Goal: Task Accomplishment & Management: Use online tool/utility

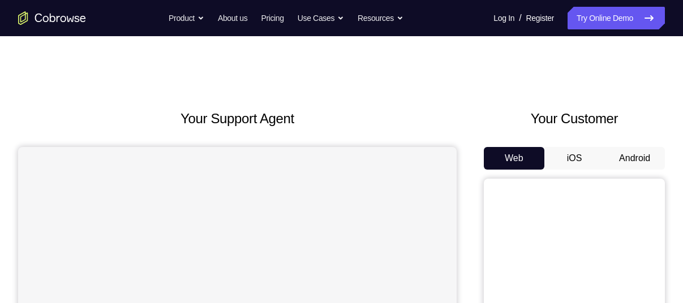
click at [628, 158] on button "Android" at bounding box center [635, 158] width 61 height 23
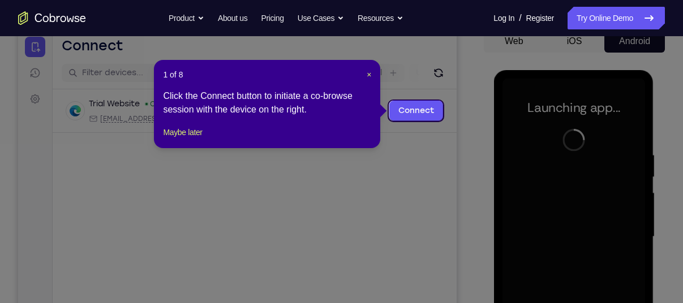
scroll to position [115, 0]
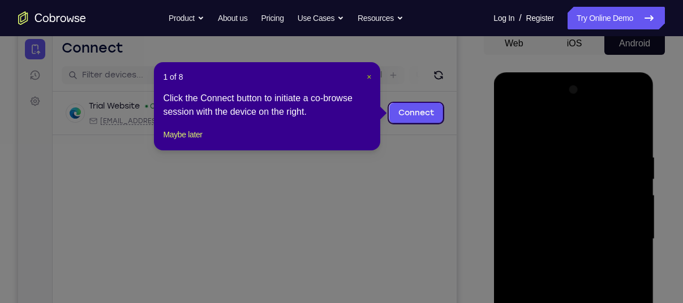
click at [368, 82] on button "×" at bounding box center [369, 76] width 5 height 11
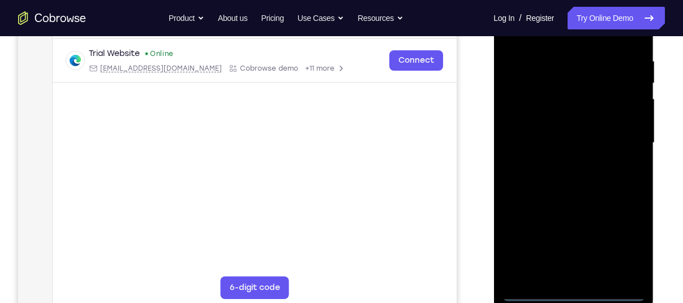
scroll to position [212, 0]
click at [570, 290] on div at bounding box center [573, 142] width 143 height 317
click at [626, 241] on div at bounding box center [573, 142] width 143 height 317
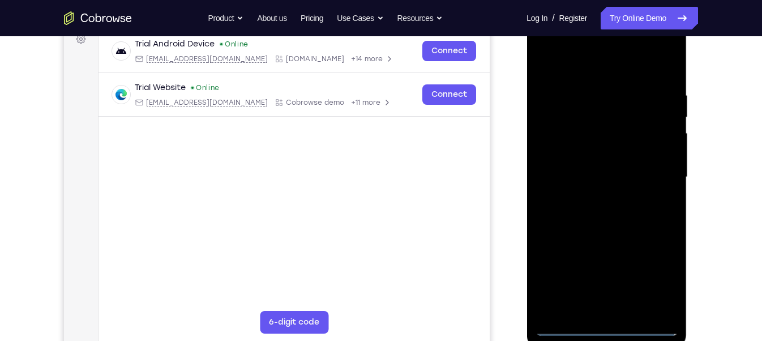
scroll to position [173, 0]
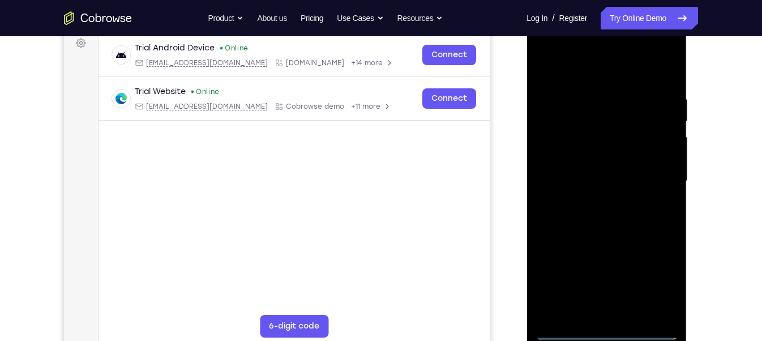
click at [600, 69] on div at bounding box center [606, 181] width 143 height 317
click at [653, 176] on div at bounding box center [606, 181] width 143 height 317
click at [594, 198] on div at bounding box center [606, 181] width 143 height 317
click at [554, 171] on div at bounding box center [606, 181] width 143 height 317
click at [569, 156] on div at bounding box center [606, 181] width 143 height 317
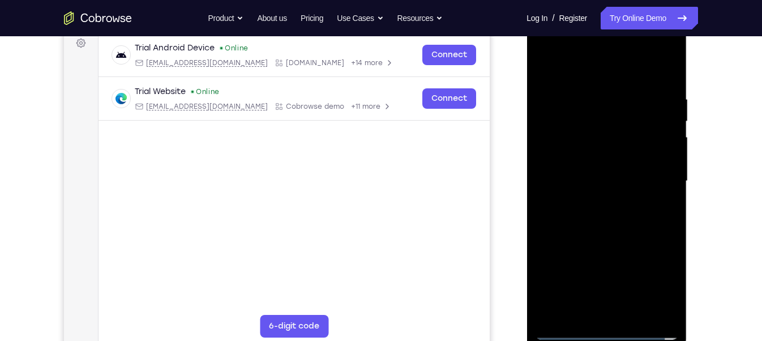
click at [569, 156] on div at bounding box center [606, 181] width 143 height 317
click at [573, 187] on div at bounding box center [606, 181] width 143 height 317
click at [562, 217] on div at bounding box center [606, 181] width 143 height 317
click at [569, 220] on div at bounding box center [606, 181] width 143 height 317
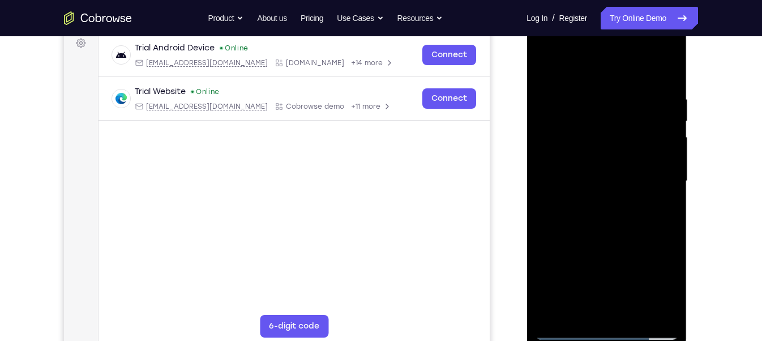
click at [630, 236] on div at bounding box center [606, 181] width 143 height 317
click at [673, 301] on div at bounding box center [606, 181] width 143 height 317
click at [667, 227] on div at bounding box center [606, 181] width 143 height 317
click at [667, 228] on div at bounding box center [606, 181] width 143 height 317
drag, startPoint x: 650, startPoint y: 242, endPoint x: 650, endPoint y: 204, distance: 37.9
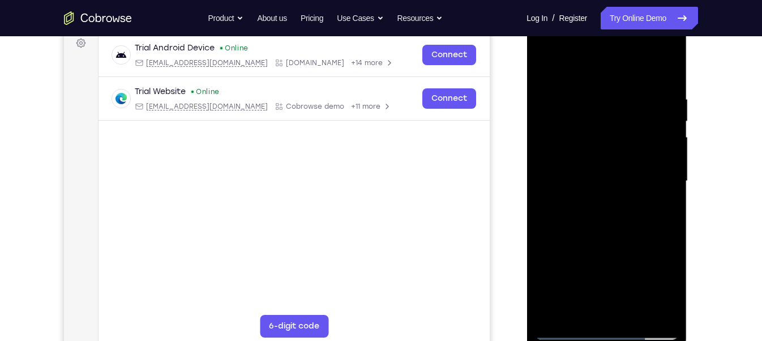
click at [650, 204] on div at bounding box center [606, 181] width 143 height 317
click at [603, 195] on div at bounding box center [606, 181] width 143 height 317
drag, startPoint x: 603, startPoint y: 195, endPoint x: 619, endPoint y: 150, distance: 48.0
click at [619, 150] on div at bounding box center [606, 181] width 143 height 317
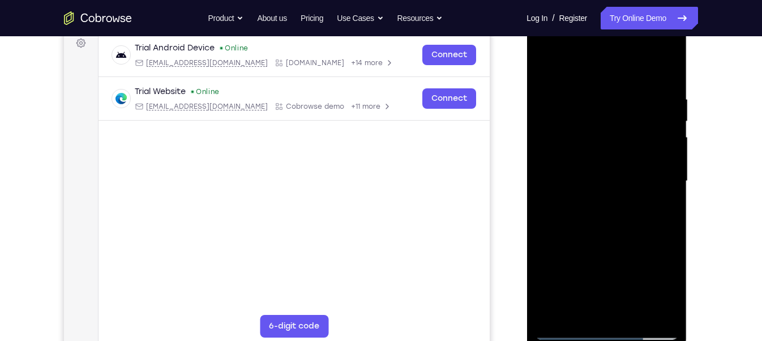
click at [540, 147] on div at bounding box center [606, 181] width 143 height 317
click at [540, 151] on div at bounding box center [606, 181] width 143 height 317
drag, startPoint x: 610, startPoint y: 154, endPoint x: 599, endPoint y: 220, distance: 67.2
click at [599, 220] on div at bounding box center [606, 181] width 143 height 317
click at [620, 87] on div at bounding box center [606, 181] width 143 height 317
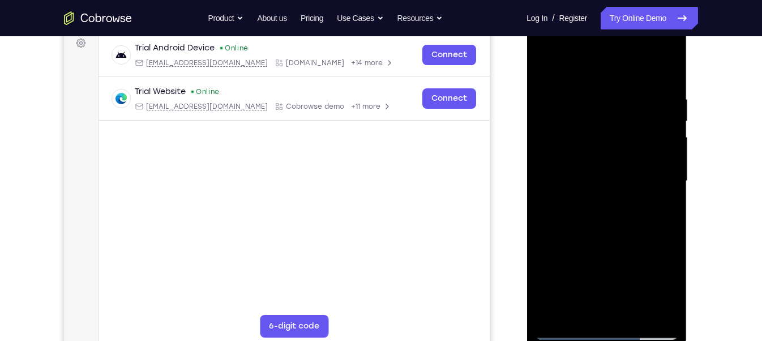
click at [651, 303] on div at bounding box center [606, 181] width 143 height 317
drag, startPoint x: 660, startPoint y: 140, endPoint x: 646, endPoint y: 241, distance: 101.2
click at [646, 241] on div at bounding box center [606, 181] width 143 height 317
click at [596, 88] on div at bounding box center [606, 181] width 143 height 317
click at [648, 126] on div at bounding box center [606, 181] width 143 height 317
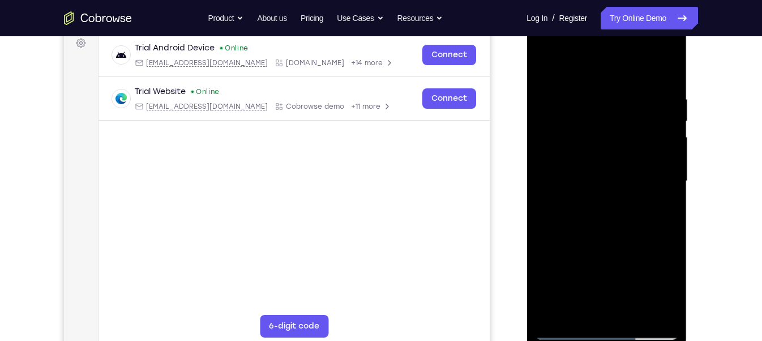
click at [547, 152] on div at bounding box center [606, 181] width 143 height 317
click at [664, 73] on div at bounding box center [606, 181] width 143 height 317
drag, startPoint x: 609, startPoint y: 205, endPoint x: 634, endPoint y: 147, distance: 63.4
click at [634, 147] on div at bounding box center [606, 181] width 143 height 317
click at [562, 262] on div at bounding box center [606, 181] width 143 height 317
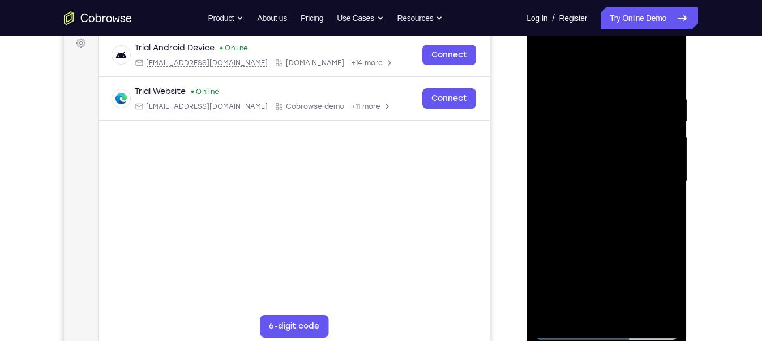
click at [577, 279] on div at bounding box center [606, 181] width 143 height 317
click at [577, 303] on div at bounding box center [606, 181] width 143 height 317
click at [639, 261] on div at bounding box center [606, 181] width 143 height 317
click at [666, 167] on div at bounding box center [606, 181] width 143 height 317
click at [548, 70] on div at bounding box center [606, 181] width 143 height 317
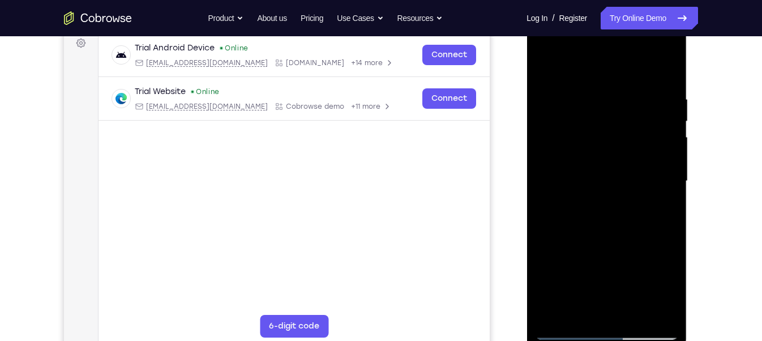
drag, startPoint x: 596, startPoint y: 170, endPoint x: 596, endPoint y: 245, distance: 74.7
click at [596, 245] on div at bounding box center [606, 181] width 143 height 317
click at [624, 190] on div at bounding box center [606, 181] width 143 height 317
drag, startPoint x: 632, startPoint y: 238, endPoint x: 642, endPoint y: 193, distance: 46.4
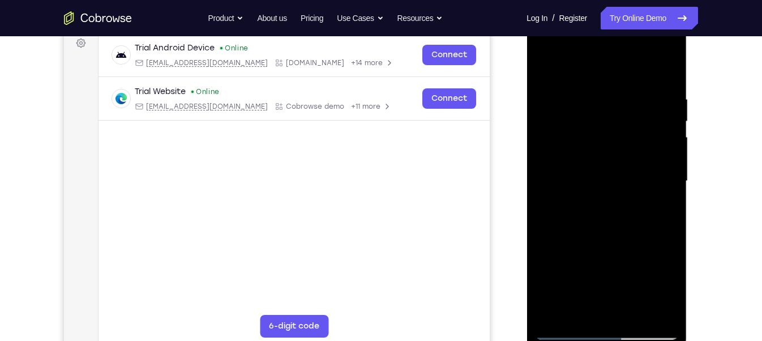
click at [642, 193] on div at bounding box center [606, 181] width 143 height 317
click at [665, 191] on div at bounding box center [606, 181] width 143 height 317
drag, startPoint x: 617, startPoint y: 191, endPoint x: 611, endPoint y: 250, distance: 58.6
click at [611, 250] on div at bounding box center [606, 181] width 143 height 317
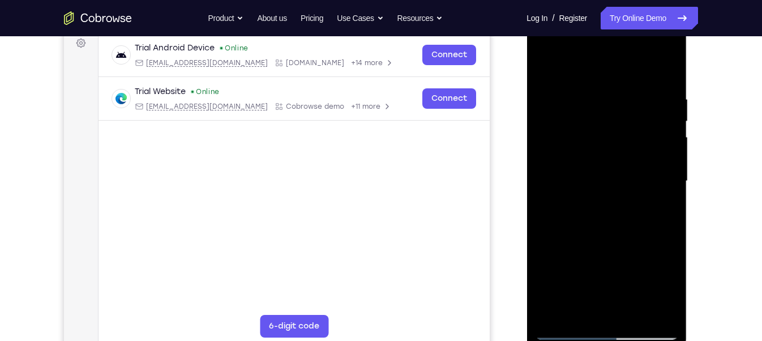
click at [594, 99] on div at bounding box center [606, 181] width 143 height 317
click at [662, 158] on div at bounding box center [606, 181] width 143 height 317
click at [541, 152] on div at bounding box center [606, 181] width 143 height 317
click at [661, 185] on div at bounding box center [606, 181] width 143 height 317
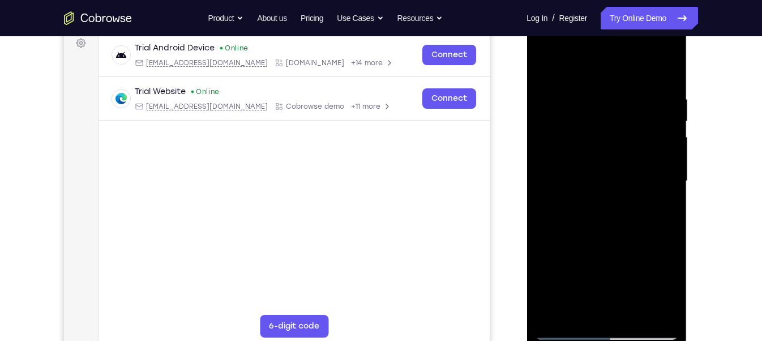
click at [661, 185] on div at bounding box center [606, 181] width 143 height 317
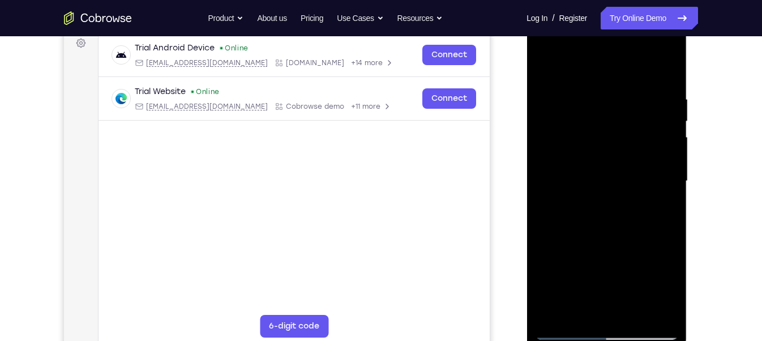
click at [661, 185] on div at bounding box center [606, 181] width 143 height 317
click at [670, 138] on div at bounding box center [606, 181] width 143 height 317
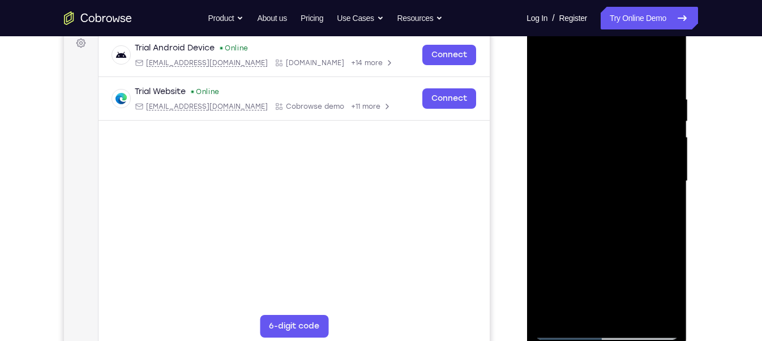
click at [675, 148] on div at bounding box center [606, 181] width 143 height 317
click at [674, 149] on div at bounding box center [606, 181] width 143 height 317
click at [668, 156] on div at bounding box center [606, 181] width 143 height 317
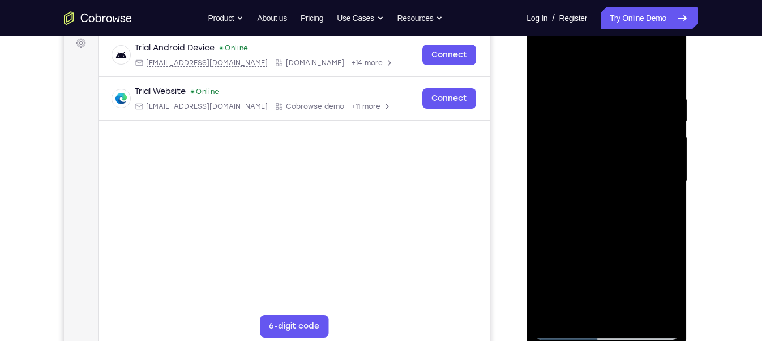
drag, startPoint x: 550, startPoint y: 160, endPoint x: 628, endPoint y: 165, distance: 78.9
click at [628, 165] on div at bounding box center [606, 181] width 143 height 317
click at [661, 147] on div at bounding box center [606, 181] width 143 height 317
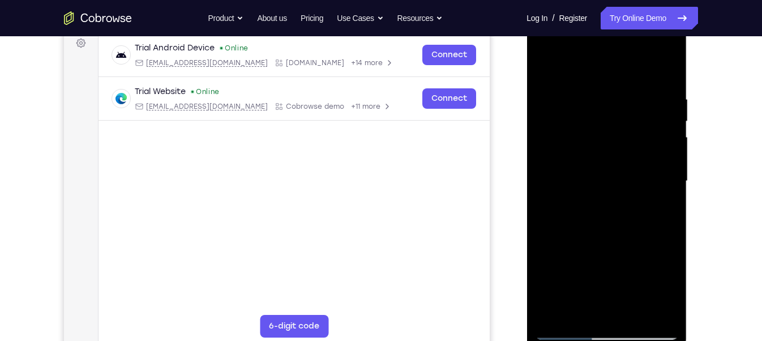
click at [667, 191] on div at bounding box center [606, 181] width 143 height 317
click at [665, 186] on div at bounding box center [606, 181] width 143 height 317
drag, startPoint x: 665, startPoint y: 186, endPoint x: 571, endPoint y: 186, distance: 94.5
click at [571, 186] on div at bounding box center [606, 181] width 143 height 317
click at [652, 156] on div at bounding box center [606, 181] width 143 height 317
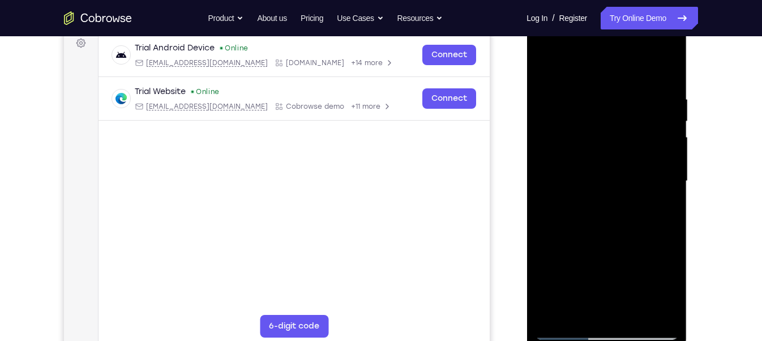
click at [653, 157] on div at bounding box center [606, 181] width 143 height 317
click at [667, 70] on div at bounding box center [606, 181] width 143 height 317
click at [671, 66] on div at bounding box center [606, 181] width 143 height 317
click at [634, 303] on div at bounding box center [606, 181] width 143 height 317
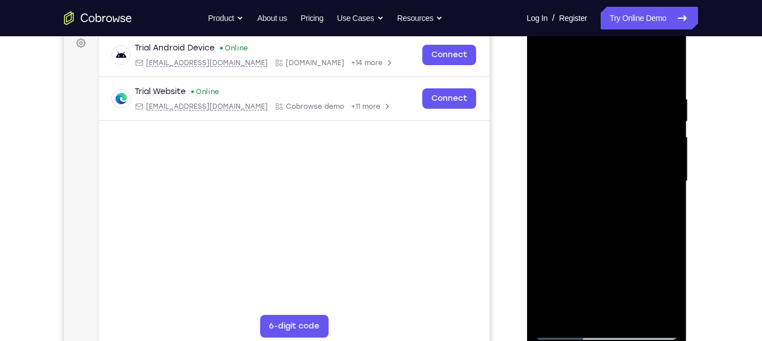
click at [634, 233] on div at bounding box center [606, 181] width 143 height 317
click at [547, 67] on div at bounding box center [606, 181] width 143 height 317
click at [553, 303] on div at bounding box center [606, 181] width 143 height 317
drag, startPoint x: 596, startPoint y: 168, endPoint x: 590, endPoint y: 246, distance: 78.9
click at [590, 246] on div at bounding box center [606, 181] width 143 height 317
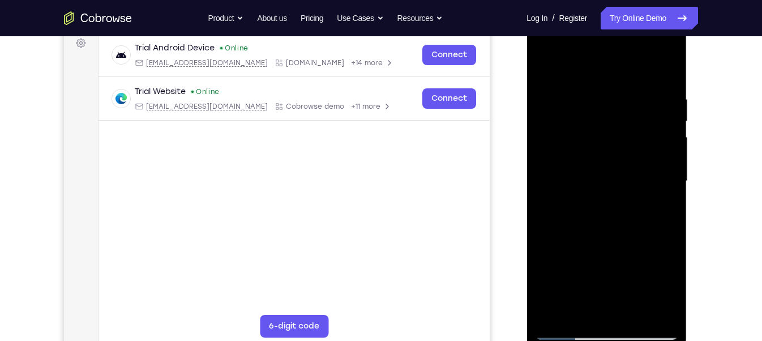
click at [589, 90] on div at bounding box center [606, 181] width 143 height 317
click at [660, 182] on div at bounding box center [606, 181] width 143 height 317
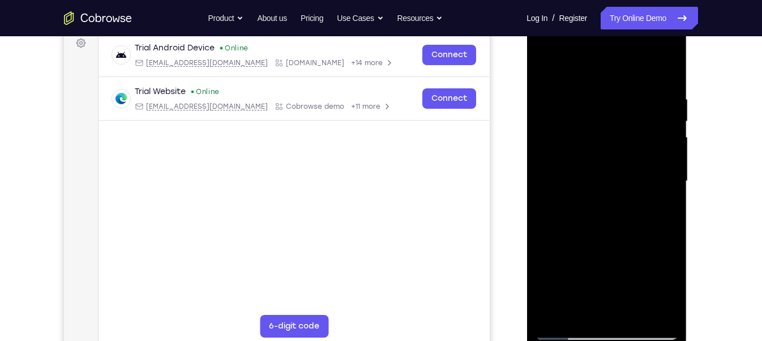
click at [660, 182] on div at bounding box center [606, 181] width 143 height 317
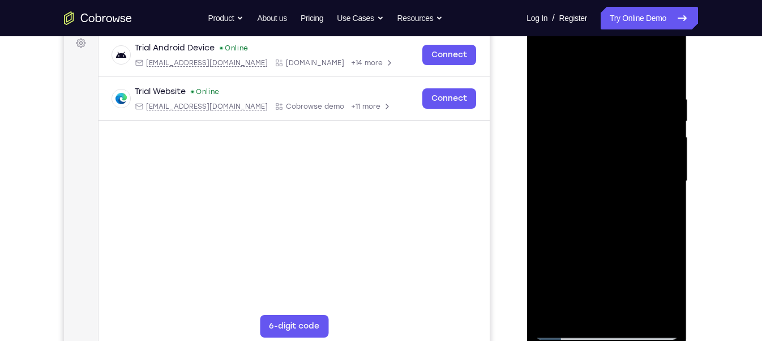
click at [664, 181] on div at bounding box center [606, 181] width 143 height 317
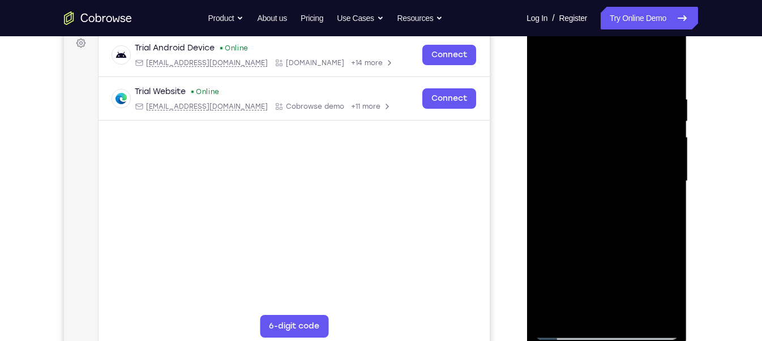
click at [662, 183] on div at bounding box center [606, 181] width 143 height 317
click at [663, 161] on div at bounding box center [606, 181] width 143 height 317
click at [663, 162] on div at bounding box center [606, 181] width 143 height 317
drag, startPoint x: 663, startPoint y: 162, endPoint x: 614, endPoint y: 157, distance: 49.5
click at [614, 157] on div at bounding box center [606, 181] width 143 height 317
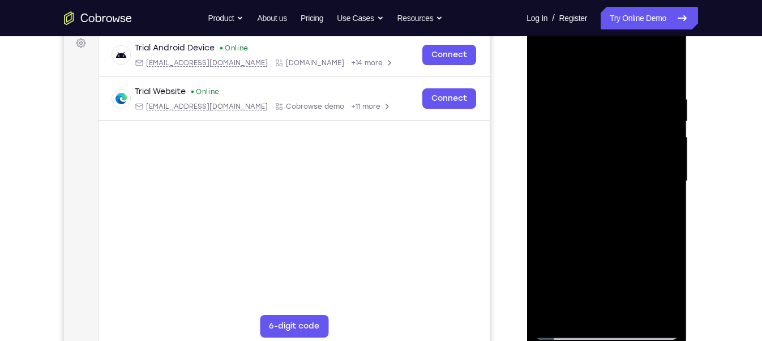
click at [667, 74] on div at bounding box center [606, 181] width 143 height 317
drag, startPoint x: 626, startPoint y: 259, endPoint x: 648, endPoint y: 190, distance: 73.2
click at [648, 190] on div at bounding box center [606, 181] width 143 height 317
click at [626, 170] on div at bounding box center [606, 181] width 143 height 317
click at [616, 142] on div at bounding box center [606, 181] width 143 height 317
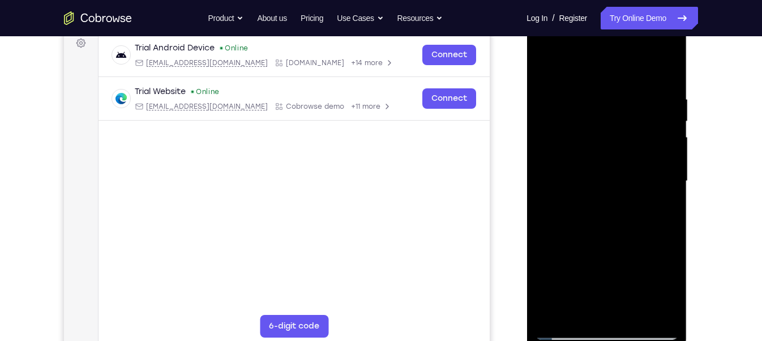
click at [616, 142] on div at bounding box center [606, 181] width 143 height 317
click at [554, 303] on div at bounding box center [606, 181] width 143 height 317
drag, startPoint x: 613, startPoint y: 177, endPoint x: 602, endPoint y: 256, distance: 80.0
click at [602, 256] on div at bounding box center [606, 181] width 143 height 317
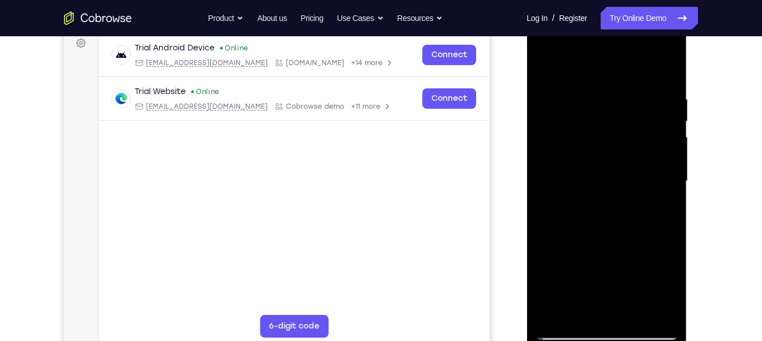
click at [577, 303] on div at bounding box center [606, 181] width 143 height 317
click at [585, 66] on div at bounding box center [606, 181] width 143 height 317
click at [578, 96] on div at bounding box center [606, 181] width 143 height 317
click at [560, 252] on div at bounding box center [606, 181] width 143 height 317
click at [665, 189] on div at bounding box center [606, 181] width 143 height 317
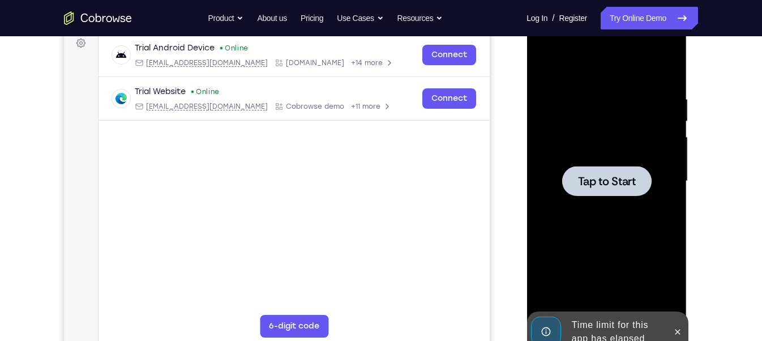
click at [626, 181] on span "Tap to Start" at bounding box center [606, 181] width 58 height 11
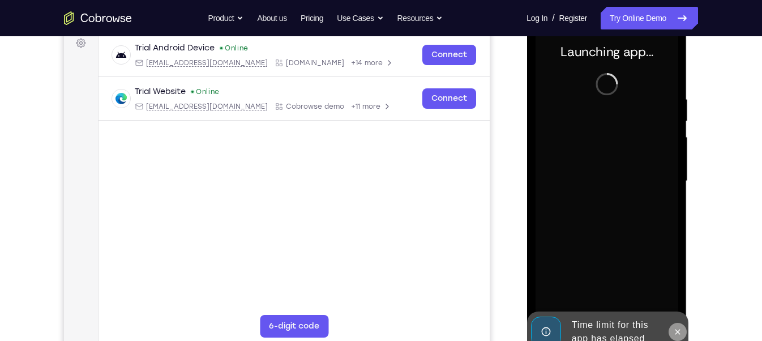
click at [678, 303] on button at bounding box center [677, 332] width 18 height 18
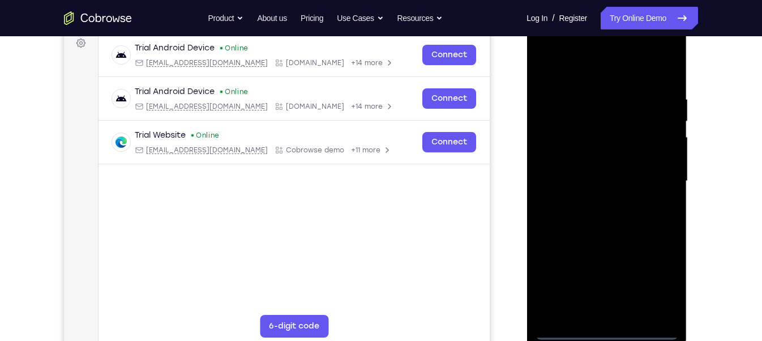
click at [608, 303] on div at bounding box center [606, 181] width 143 height 317
click at [661, 288] on div at bounding box center [606, 181] width 143 height 317
click at [590, 177] on div at bounding box center [606, 181] width 143 height 317
click at [611, 303] on div at bounding box center [606, 181] width 143 height 317
click at [662, 290] on div at bounding box center [606, 181] width 143 height 317
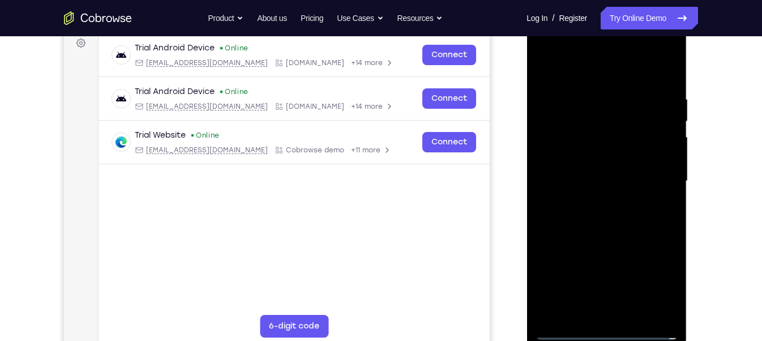
click at [583, 78] on div at bounding box center [606, 181] width 143 height 317
click at [653, 181] on div at bounding box center [606, 181] width 143 height 317
click at [589, 201] on div at bounding box center [606, 181] width 143 height 317
click at [589, 167] on div at bounding box center [606, 181] width 143 height 317
click at [590, 160] on div at bounding box center [606, 181] width 143 height 317
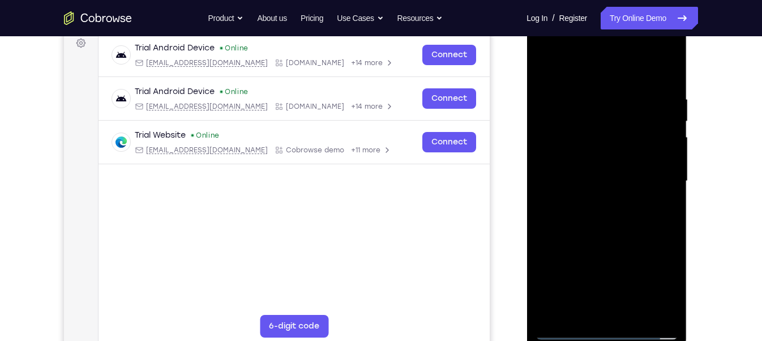
click at [578, 181] on div at bounding box center [606, 181] width 143 height 317
click at [579, 217] on div at bounding box center [606, 181] width 143 height 317
click at [605, 213] on div at bounding box center [606, 181] width 143 height 317
click at [581, 303] on div at bounding box center [606, 181] width 143 height 317
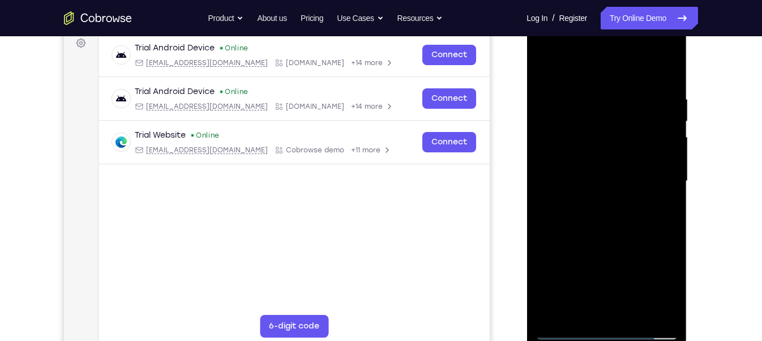
click at [617, 233] on div at bounding box center [606, 181] width 143 height 317
click at [582, 303] on div at bounding box center [606, 181] width 143 height 317
click at [620, 69] on div at bounding box center [606, 181] width 143 height 317
click at [549, 143] on div at bounding box center [606, 181] width 143 height 317
click at [582, 142] on div at bounding box center [606, 181] width 143 height 317
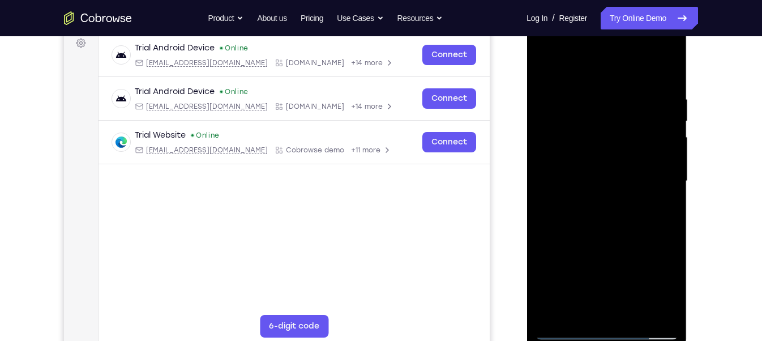
click at [552, 93] on div at bounding box center [606, 181] width 143 height 317
click at [546, 69] on div at bounding box center [606, 181] width 143 height 317
click at [550, 122] on div at bounding box center [606, 181] width 143 height 317
drag, startPoint x: 644, startPoint y: 144, endPoint x: 649, endPoint y: 162, distance: 18.7
click at [649, 162] on div at bounding box center [606, 181] width 143 height 317
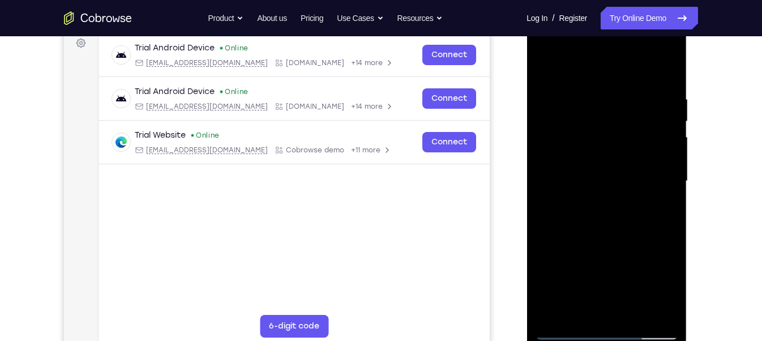
click at [649, 162] on div at bounding box center [606, 181] width 143 height 317
click at [660, 68] on div at bounding box center [606, 181] width 143 height 317
click at [615, 66] on div at bounding box center [606, 181] width 143 height 317
click at [568, 168] on div at bounding box center [606, 181] width 143 height 317
click at [558, 97] on div at bounding box center [606, 181] width 143 height 317
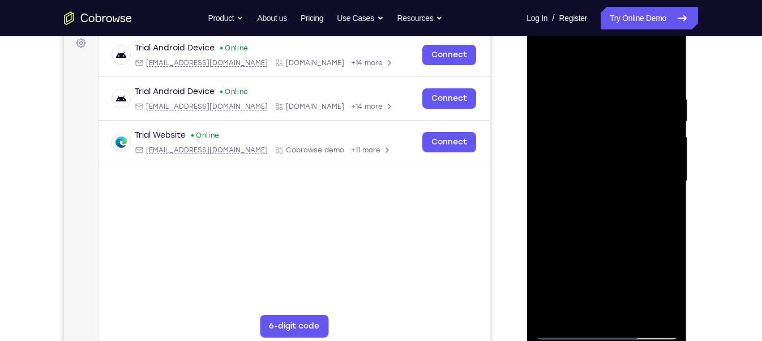
click at [623, 108] on div at bounding box center [606, 181] width 143 height 317
click at [620, 222] on div at bounding box center [606, 181] width 143 height 317
click at [545, 67] on div at bounding box center [606, 181] width 143 height 317
drag, startPoint x: 582, startPoint y: 177, endPoint x: 598, endPoint y: 113, distance: 66.0
click at [598, 113] on div at bounding box center [606, 181] width 143 height 317
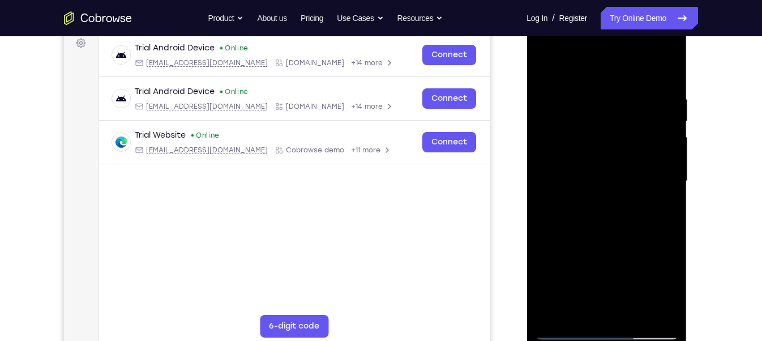
click at [564, 303] on div at bounding box center [606, 181] width 143 height 317
click at [554, 303] on div at bounding box center [606, 181] width 143 height 317
click at [596, 100] on div at bounding box center [606, 181] width 143 height 317
click at [657, 134] on div at bounding box center [606, 181] width 143 height 317
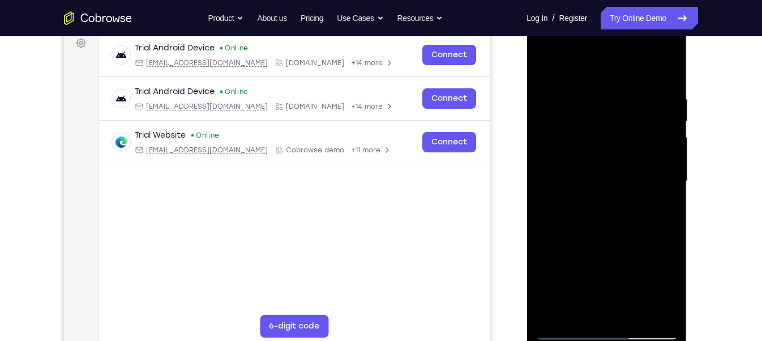
click at [657, 134] on div at bounding box center [606, 181] width 143 height 317
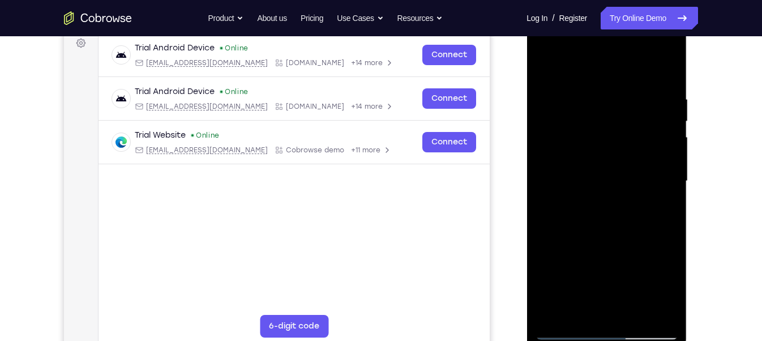
click at [657, 134] on div at bounding box center [606, 181] width 143 height 317
click at [662, 151] on div at bounding box center [606, 181] width 143 height 317
drag, startPoint x: 662, startPoint y: 151, endPoint x: 585, endPoint y: 149, distance: 77.6
click at [585, 149] on div at bounding box center [606, 181] width 143 height 317
drag, startPoint x: 669, startPoint y: 188, endPoint x: 590, endPoint y: 176, distance: 79.7
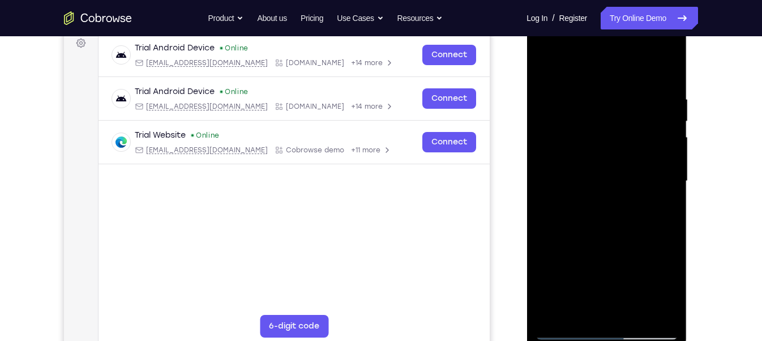
click at [590, 176] on div at bounding box center [606, 181] width 143 height 317
drag, startPoint x: 650, startPoint y: 172, endPoint x: 570, endPoint y: 173, distance: 79.8
click at [570, 173] on div at bounding box center [606, 181] width 143 height 317
drag, startPoint x: 649, startPoint y: 149, endPoint x: 554, endPoint y: 138, distance: 95.9
click at [554, 138] on div at bounding box center [606, 181] width 143 height 317
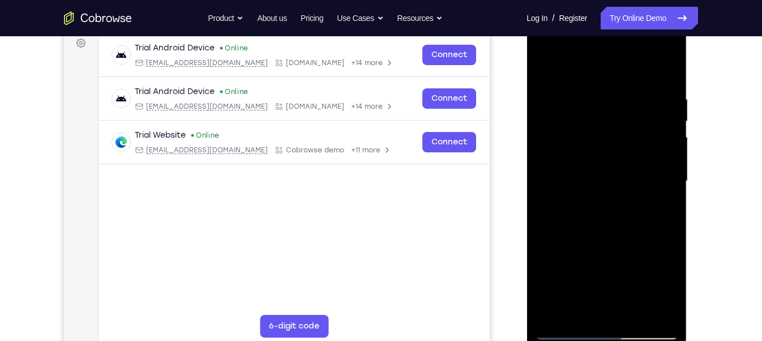
drag, startPoint x: 652, startPoint y: 152, endPoint x: 579, endPoint y: 146, distance: 72.7
click at [579, 146] on div at bounding box center [606, 181] width 143 height 317
drag, startPoint x: 656, startPoint y: 153, endPoint x: 592, endPoint y: 138, distance: 66.5
click at [592, 138] on div at bounding box center [606, 181] width 143 height 317
drag, startPoint x: 648, startPoint y: 146, endPoint x: 637, endPoint y: 208, distance: 62.6
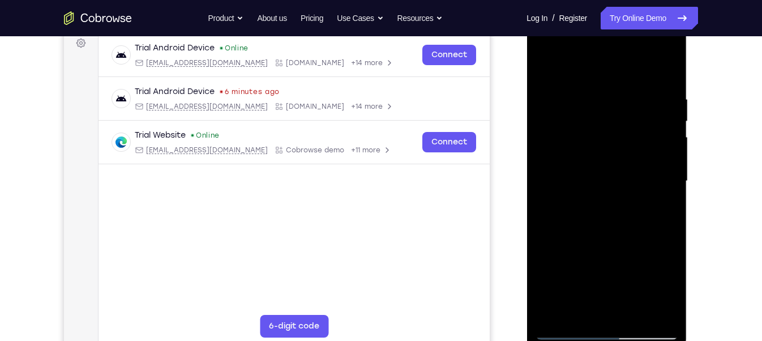
click at [637, 208] on div at bounding box center [606, 181] width 143 height 317
click at [636, 303] on div at bounding box center [606, 181] width 143 height 317
click at [610, 245] on div at bounding box center [606, 181] width 143 height 317
click at [607, 194] on div at bounding box center [606, 181] width 143 height 317
click at [545, 69] on div at bounding box center [606, 181] width 143 height 317
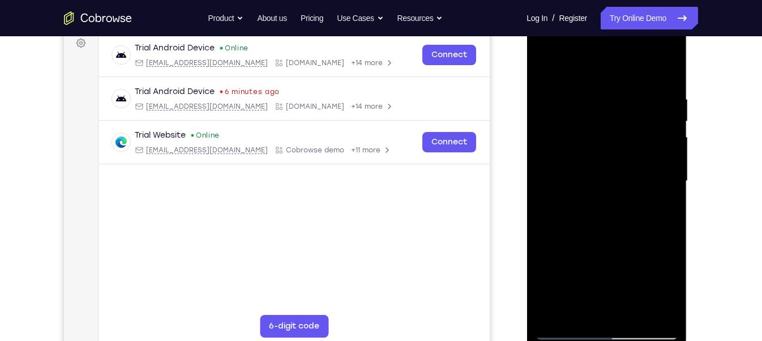
drag, startPoint x: 591, startPoint y: 281, endPoint x: 609, endPoint y: 196, distance: 87.4
click at [609, 196] on div at bounding box center [606, 181] width 143 height 317
click at [614, 230] on div at bounding box center [606, 181] width 143 height 317
click at [543, 70] on div at bounding box center [606, 181] width 143 height 317
drag, startPoint x: 599, startPoint y: 272, endPoint x: 619, endPoint y: 212, distance: 62.8
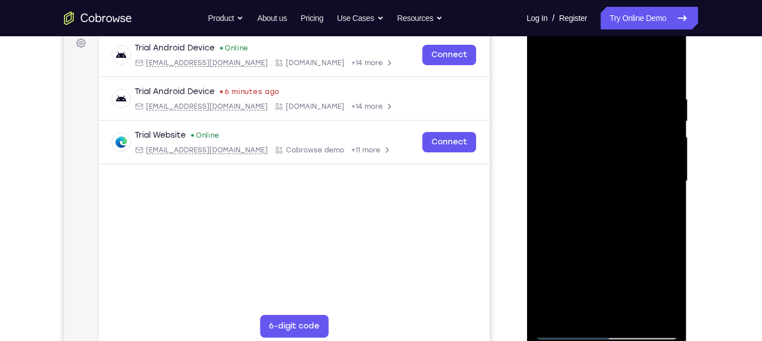
click at [619, 212] on div at bounding box center [606, 181] width 143 height 317
click at [598, 247] on div at bounding box center [606, 181] width 143 height 317
click at [543, 62] on div at bounding box center [606, 181] width 143 height 317
drag, startPoint x: 584, startPoint y: 266, endPoint x: 607, endPoint y: 203, distance: 67.0
click at [607, 203] on div at bounding box center [606, 181] width 143 height 317
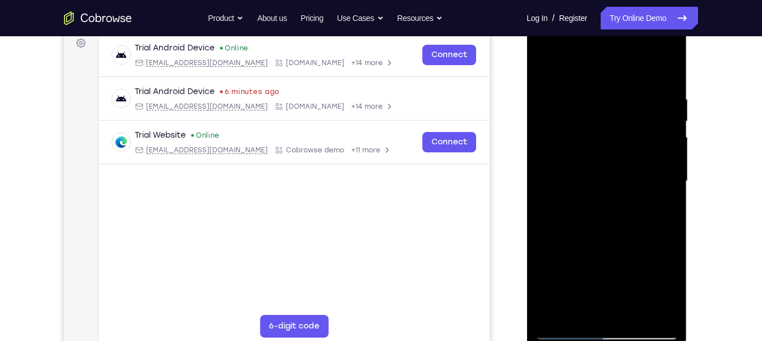
drag, startPoint x: 620, startPoint y: 186, endPoint x: 606, endPoint y: 275, distance: 90.1
click at [606, 275] on div at bounding box center [606, 181] width 143 height 317
drag, startPoint x: 622, startPoint y: 178, endPoint x: 611, endPoint y: 270, distance: 92.3
click at [611, 270] on div at bounding box center [606, 181] width 143 height 317
click at [657, 144] on div at bounding box center [606, 181] width 143 height 317
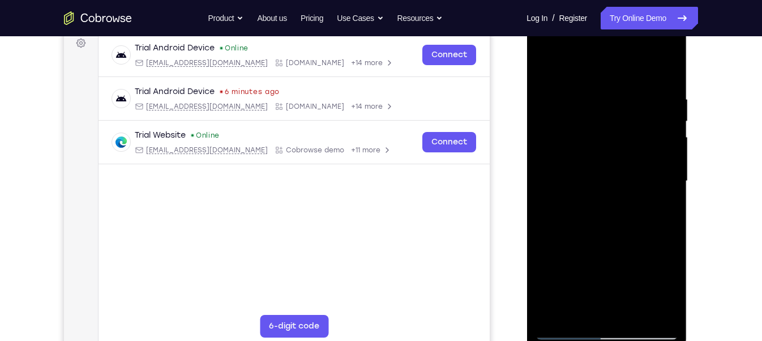
click at [551, 71] on div at bounding box center [606, 181] width 143 height 317
drag, startPoint x: 607, startPoint y: 136, endPoint x: 593, endPoint y: 245, distance: 109.1
click at [593, 245] on div at bounding box center [606, 181] width 143 height 317
click at [547, 67] on div at bounding box center [606, 181] width 143 height 317
click at [560, 303] on div at bounding box center [606, 181] width 143 height 317
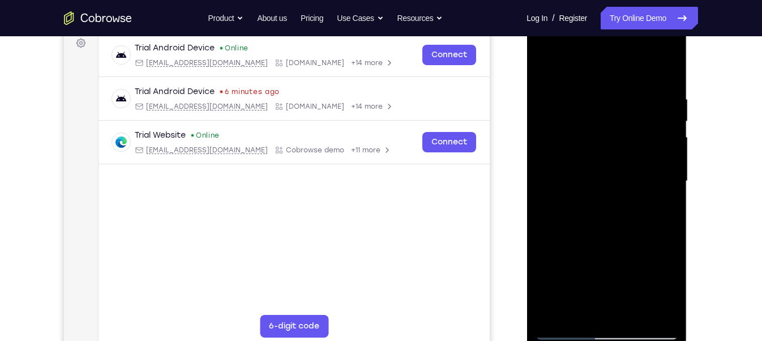
click at [672, 300] on div at bounding box center [606, 181] width 143 height 317
click at [594, 80] on div at bounding box center [606, 181] width 143 height 317
click at [664, 132] on div at bounding box center [606, 181] width 143 height 317
click at [661, 149] on div at bounding box center [606, 181] width 143 height 317
click at [660, 163] on div at bounding box center [606, 181] width 143 height 317
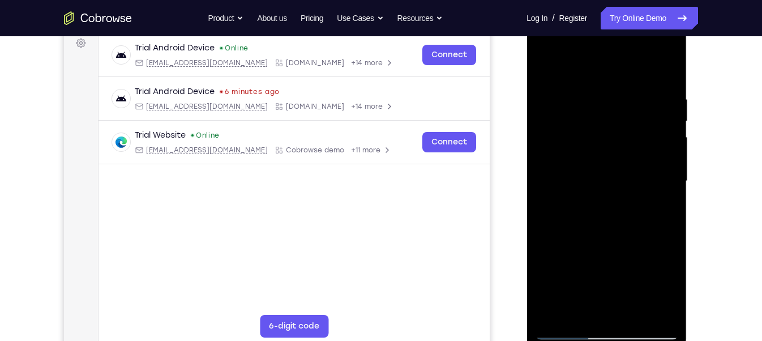
click at [660, 161] on div at bounding box center [606, 181] width 143 height 317
click at [660, 162] on div at bounding box center [606, 181] width 143 height 317
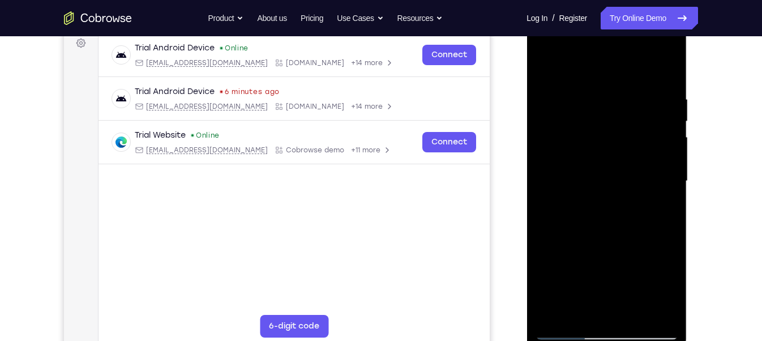
drag, startPoint x: 660, startPoint y: 162, endPoint x: 580, endPoint y: 152, distance: 79.9
click at [580, 152] on div at bounding box center [606, 181] width 143 height 317
click at [663, 74] on div at bounding box center [606, 181] width 143 height 317
click at [557, 303] on div at bounding box center [606, 181] width 143 height 317
click at [637, 303] on div at bounding box center [606, 181] width 143 height 317
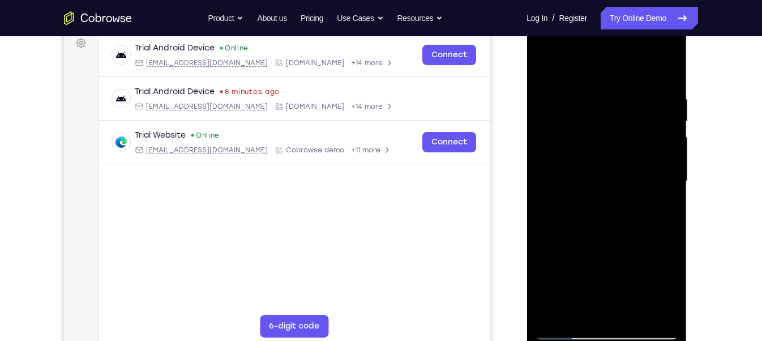
click at [543, 65] on div at bounding box center [606, 181] width 143 height 317
click at [551, 303] on div at bounding box center [606, 181] width 143 height 317
drag, startPoint x: 609, startPoint y: 177, endPoint x: 593, endPoint y: 263, distance: 87.5
click at [593, 263] on div at bounding box center [606, 181] width 143 height 317
click at [593, 93] on div at bounding box center [606, 181] width 143 height 317
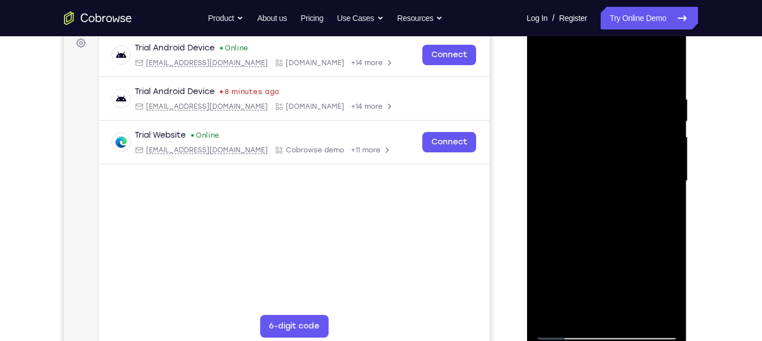
click at [666, 148] on div at bounding box center [606, 181] width 143 height 317
click at [665, 148] on div at bounding box center [606, 181] width 143 height 317
drag, startPoint x: 665, startPoint y: 148, endPoint x: 577, endPoint y: 140, distance: 88.7
click at [577, 140] on div at bounding box center [606, 181] width 143 height 317
click at [666, 69] on div at bounding box center [606, 181] width 143 height 317
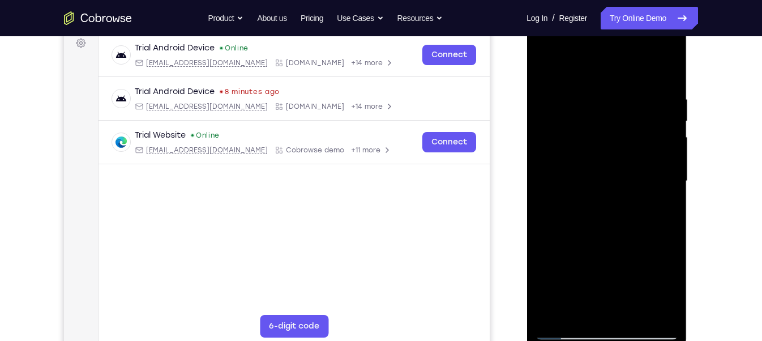
drag, startPoint x: 658, startPoint y: 89, endPoint x: 562, endPoint y: 91, distance: 95.7
click at [562, 91] on div at bounding box center [606, 181] width 143 height 317
drag, startPoint x: 658, startPoint y: 97, endPoint x: 570, endPoint y: 97, distance: 87.8
click at [570, 97] on div at bounding box center [606, 181] width 143 height 317
click at [593, 84] on div at bounding box center [606, 181] width 143 height 317
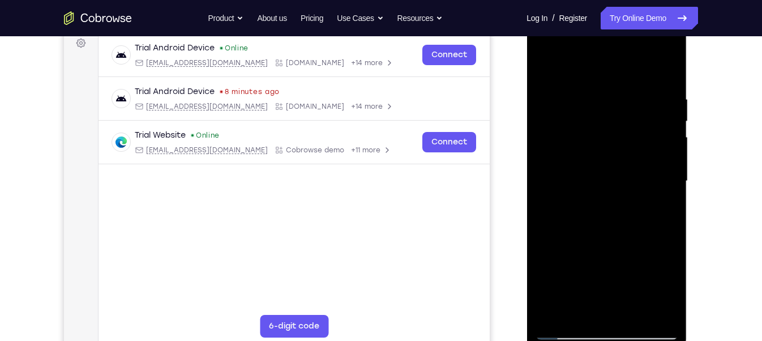
click at [551, 303] on div at bounding box center [606, 181] width 143 height 317
click at [557, 303] on div at bounding box center [606, 181] width 143 height 317
drag, startPoint x: 624, startPoint y: 123, endPoint x: 602, endPoint y: 269, distance: 148.4
click at [602, 269] on div at bounding box center [606, 181] width 143 height 317
drag, startPoint x: 597, startPoint y: 193, endPoint x: 619, endPoint y: 152, distance: 46.6
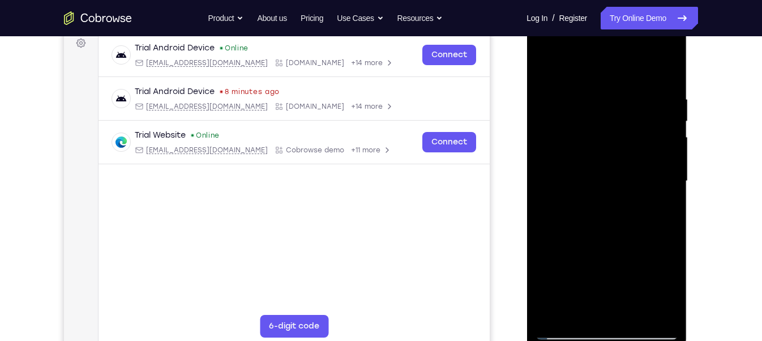
click at [619, 152] on div at bounding box center [606, 181] width 143 height 317
drag, startPoint x: 617, startPoint y: 225, endPoint x: 631, endPoint y: 157, distance: 69.3
click at [631, 157] on div at bounding box center [606, 181] width 143 height 317
drag, startPoint x: 620, startPoint y: 232, endPoint x: 641, endPoint y: 166, distance: 68.6
click at [641, 166] on div at bounding box center [606, 181] width 143 height 317
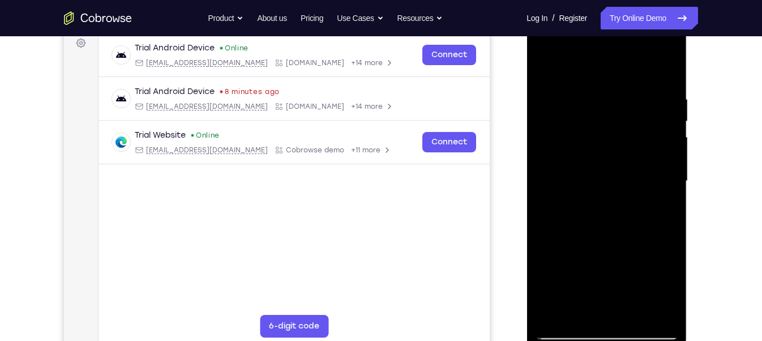
drag, startPoint x: 635, startPoint y: 241, endPoint x: 657, endPoint y: 151, distance: 92.7
click at [657, 151] on div at bounding box center [606, 181] width 143 height 317
drag, startPoint x: 641, startPoint y: 242, endPoint x: 641, endPoint y: 145, distance: 96.8
click at [641, 145] on div at bounding box center [606, 181] width 143 height 317
drag, startPoint x: 626, startPoint y: 229, endPoint x: 640, endPoint y: 167, distance: 63.4
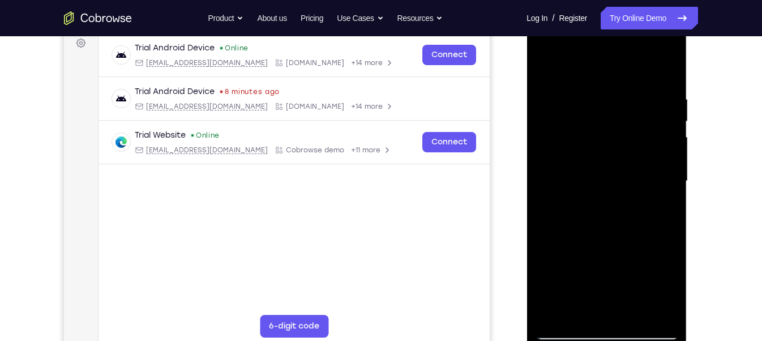
click at [640, 167] on div at bounding box center [606, 181] width 143 height 317
click at [626, 198] on div at bounding box center [606, 181] width 143 height 317
drag, startPoint x: 609, startPoint y: 250, endPoint x: 635, endPoint y: 170, distance: 84.0
click at [635, 170] on div at bounding box center [606, 181] width 143 height 317
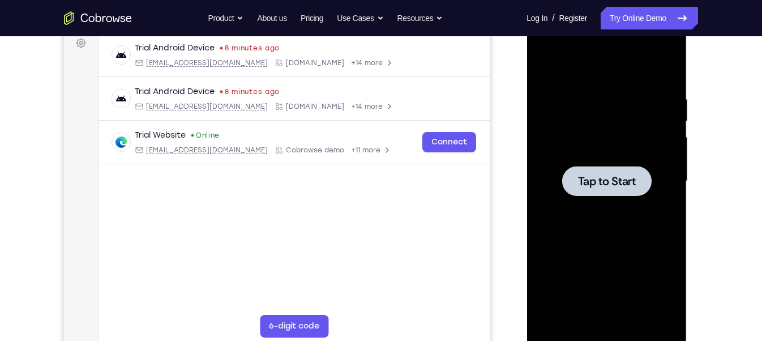
click at [593, 166] on div at bounding box center [606, 181] width 89 height 30
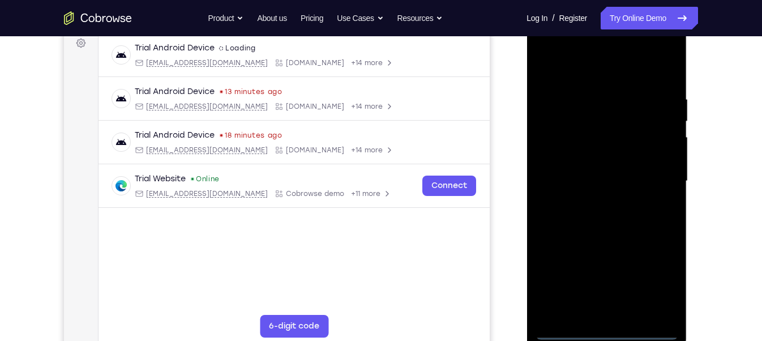
click at [605, 303] on div at bounding box center [606, 181] width 143 height 317
click at [654, 274] on div at bounding box center [606, 181] width 143 height 317
click at [592, 73] on div at bounding box center [606, 181] width 143 height 317
click at [650, 176] on div at bounding box center [606, 181] width 143 height 317
click at [597, 196] on div at bounding box center [606, 181] width 143 height 317
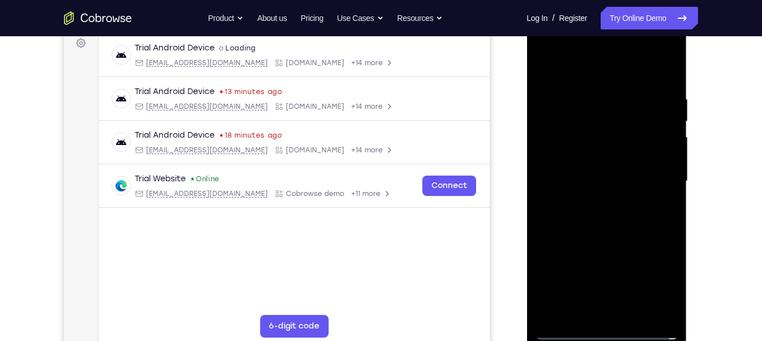
click at [579, 174] on div at bounding box center [606, 181] width 143 height 317
click at [576, 163] on div at bounding box center [606, 181] width 143 height 317
click at [566, 178] on div at bounding box center [606, 181] width 143 height 317
click at [620, 232] on div at bounding box center [606, 181] width 143 height 317
click at [631, 303] on div at bounding box center [606, 181] width 143 height 317
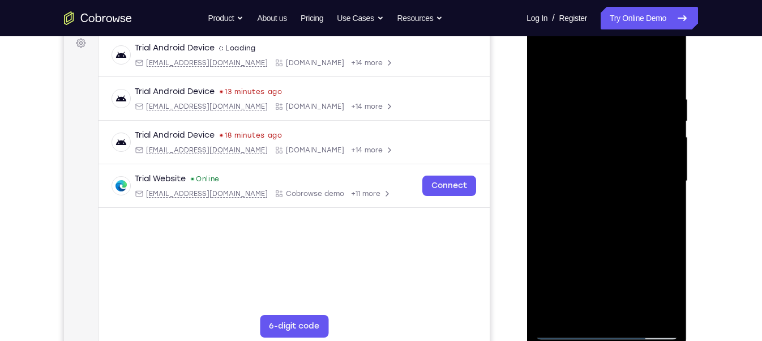
click at [611, 233] on div at bounding box center [606, 181] width 143 height 317
click at [662, 71] on div at bounding box center [606, 181] width 143 height 317
click at [546, 66] on div at bounding box center [606, 181] width 143 height 317
click at [606, 183] on div at bounding box center [606, 181] width 143 height 317
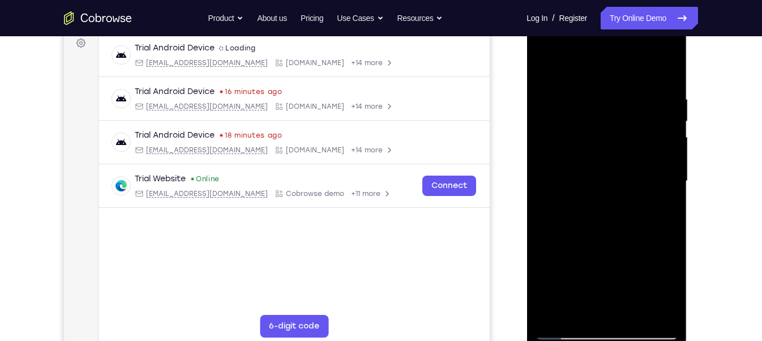
click at [554, 303] on div at bounding box center [606, 181] width 143 height 317
click at [594, 99] on div at bounding box center [606, 181] width 143 height 317
click at [659, 147] on div at bounding box center [606, 181] width 143 height 317
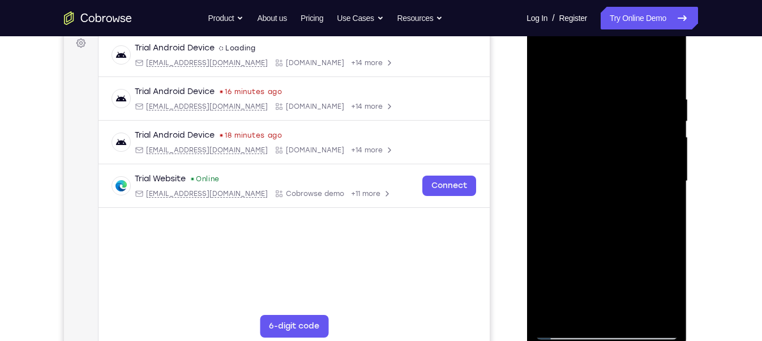
click at [659, 147] on div at bounding box center [606, 181] width 143 height 317
click at [660, 148] on div at bounding box center [606, 181] width 143 height 317
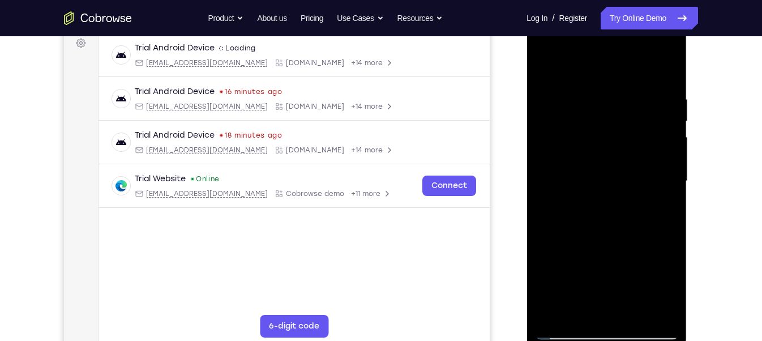
click at [660, 148] on div at bounding box center [606, 181] width 143 height 317
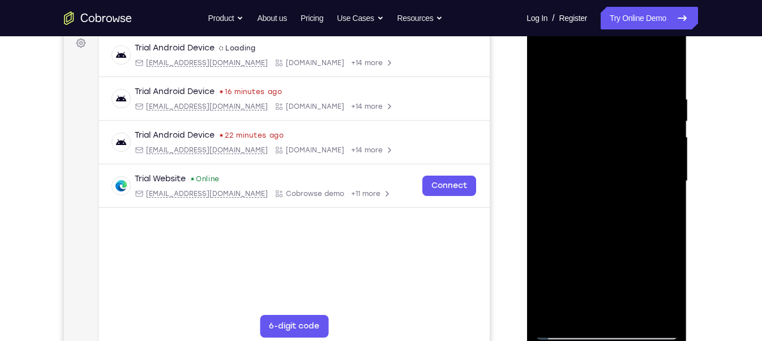
drag, startPoint x: 667, startPoint y: 138, endPoint x: 549, endPoint y: 93, distance: 126.2
click at [549, 93] on div at bounding box center [606, 181] width 143 height 317
drag, startPoint x: 632, startPoint y: 135, endPoint x: 566, endPoint y: 124, distance: 67.1
click at [566, 124] on div at bounding box center [606, 181] width 143 height 317
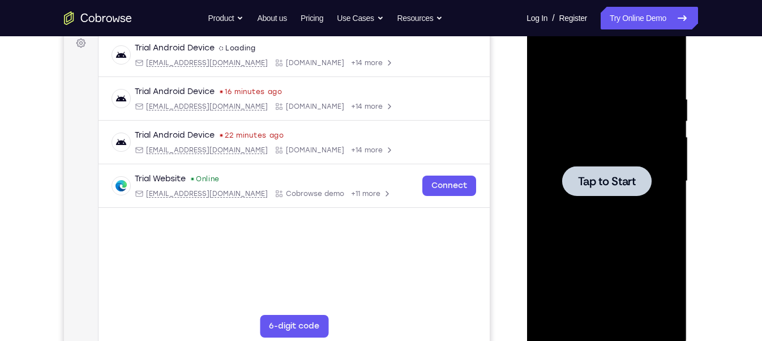
click at [499, 149] on div "Your Support Agent Your Customer Web iOS Android" at bounding box center [381, 144] width 634 height 418
click at [645, 173] on div at bounding box center [606, 181] width 89 height 30
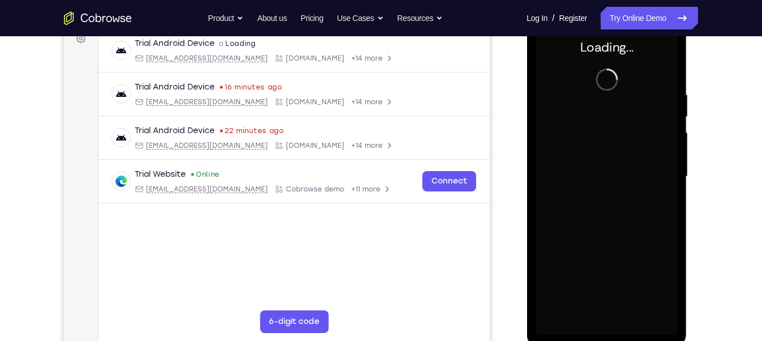
scroll to position [179, 0]
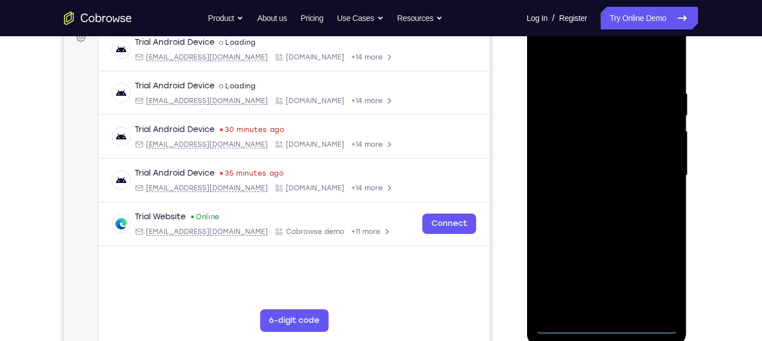
click at [605, 303] on div at bounding box center [606, 175] width 143 height 317
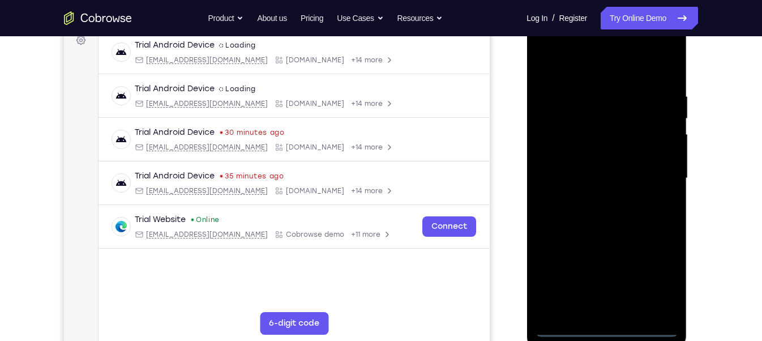
click at [651, 273] on div at bounding box center [606, 178] width 143 height 317
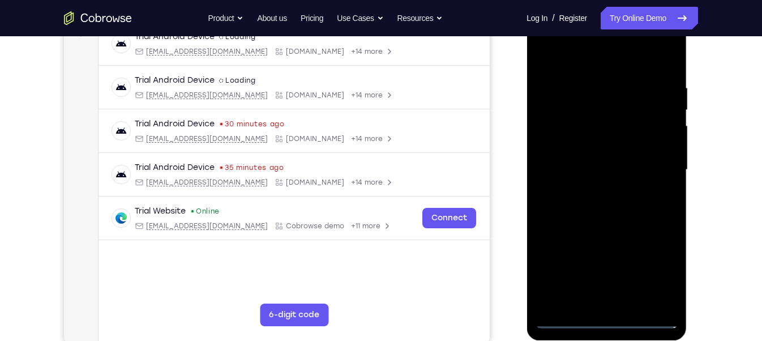
scroll to position [183, 0]
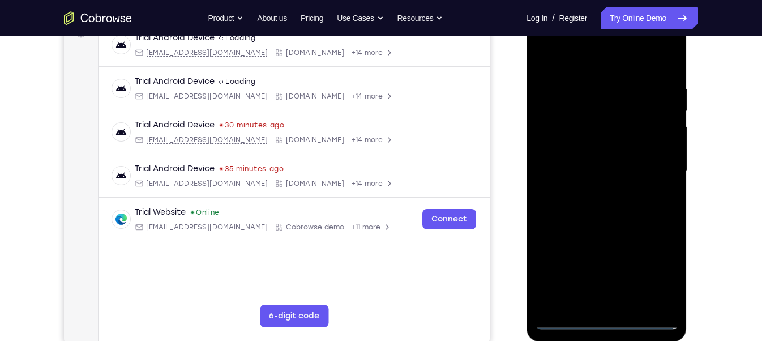
click at [591, 68] on div at bounding box center [606, 170] width 143 height 317
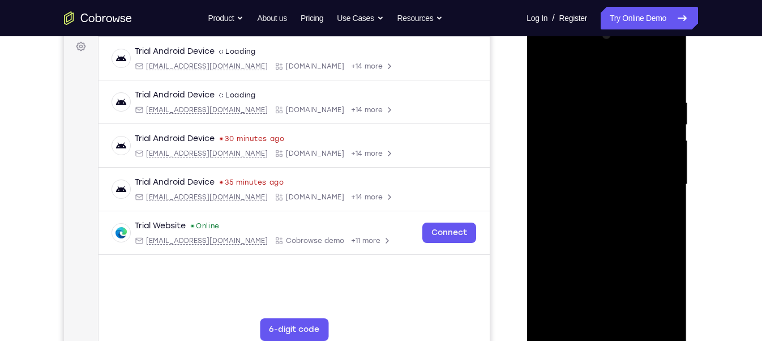
click at [660, 180] on div at bounding box center [606, 184] width 143 height 317
click at [593, 203] on div at bounding box center [606, 184] width 143 height 317
click at [583, 181] on div at bounding box center [606, 184] width 143 height 317
click at [564, 162] on div at bounding box center [606, 184] width 143 height 317
click at [567, 183] on div at bounding box center [606, 184] width 143 height 317
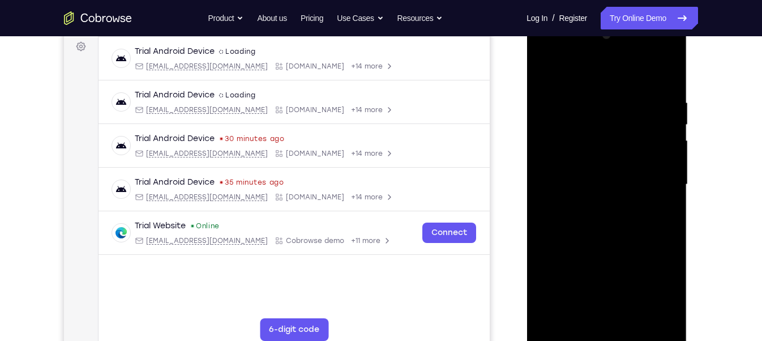
click at [564, 219] on div at bounding box center [606, 184] width 143 height 317
click at [567, 220] on div at bounding box center [606, 184] width 143 height 317
click at [656, 72] on div at bounding box center [606, 184] width 143 height 317
click at [558, 225] on div at bounding box center [606, 184] width 143 height 317
click at [606, 230] on div at bounding box center [606, 184] width 143 height 317
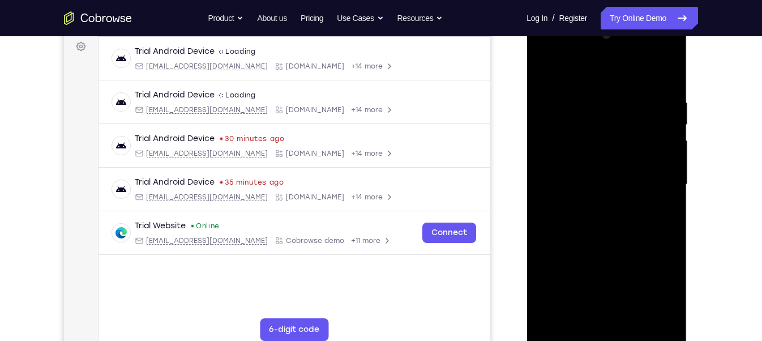
click at [635, 303] on div at bounding box center [606, 184] width 143 height 317
click at [610, 242] on div at bounding box center [606, 184] width 143 height 317
click at [545, 67] on div at bounding box center [606, 184] width 143 height 317
drag, startPoint x: 638, startPoint y: 110, endPoint x: 572, endPoint y: 112, distance: 65.7
click at [572, 112] on div at bounding box center [606, 184] width 143 height 317
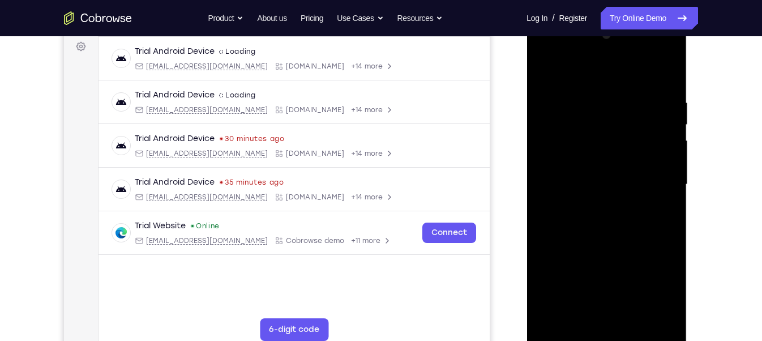
drag, startPoint x: 661, startPoint y: 105, endPoint x: 603, endPoint y: 95, distance: 58.1
click at [603, 95] on div at bounding box center [606, 184] width 143 height 317
click at [579, 303] on div at bounding box center [606, 184] width 143 height 317
click at [587, 70] on div at bounding box center [606, 184] width 143 height 317
click at [575, 143] on div at bounding box center [606, 184] width 143 height 317
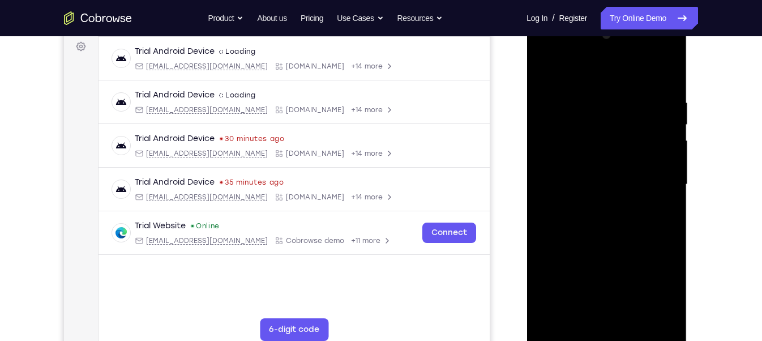
click at [550, 89] on div at bounding box center [606, 184] width 143 height 317
click at [656, 166] on div at bounding box center [606, 184] width 143 height 317
click at [571, 246] on div at bounding box center [606, 184] width 143 height 317
click at [670, 195] on div at bounding box center [606, 184] width 143 height 317
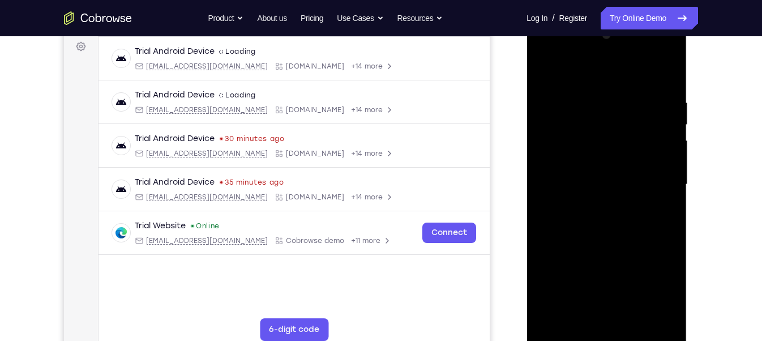
drag, startPoint x: 610, startPoint y: 213, endPoint x: 588, endPoint y: 140, distance: 76.7
click at [588, 140] on div at bounding box center [606, 184] width 143 height 317
click at [667, 127] on div at bounding box center [606, 184] width 143 height 317
click at [569, 245] on div at bounding box center [606, 184] width 143 height 317
drag, startPoint x: 605, startPoint y: 140, endPoint x: 601, endPoint y: 248, distance: 108.2
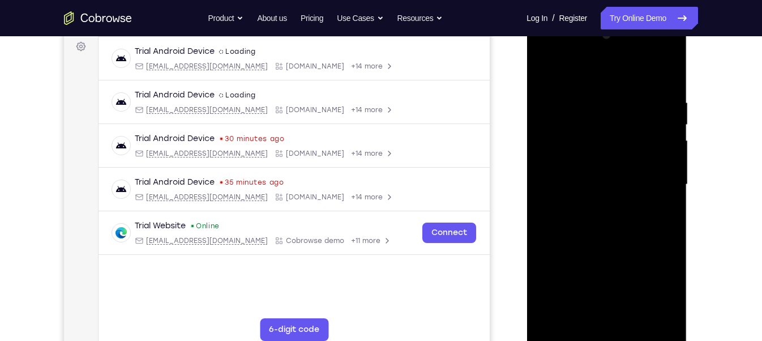
click at [601, 248] on div at bounding box center [606, 184] width 143 height 317
drag, startPoint x: 593, startPoint y: 146, endPoint x: 584, endPoint y: 224, distance: 78.6
click at [584, 224] on div at bounding box center [606, 184] width 143 height 317
drag, startPoint x: 602, startPoint y: 216, endPoint x: 611, endPoint y: 172, distance: 45.1
click at [611, 172] on div at bounding box center [606, 184] width 143 height 317
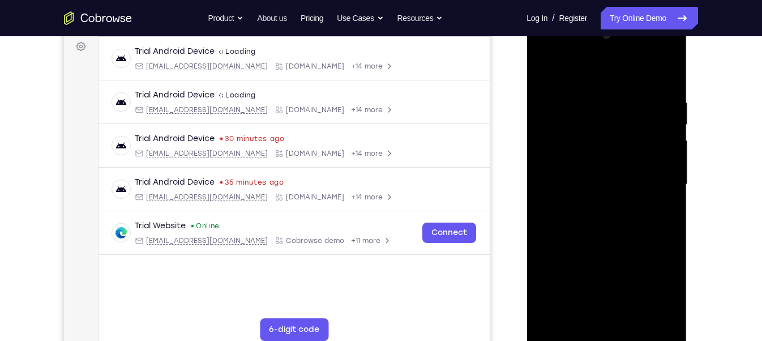
drag, startPoint x: 605, startPoint y: 285, endPoint x: 613, endPoint y: 229, distance: 56.1
click at [613, 229] on div at bounding box center [606, 184] width 143 height 317
drag, startPoint x: 593, startPoint y: 289, endPoint x: 604, endPoint y: 246, distance: 43.9
click at [604, 246] on div at bounding box center [606, 184] width 143 height 317
click at [579, 218] on div at bounding box center [606, 184] width 143 height 317
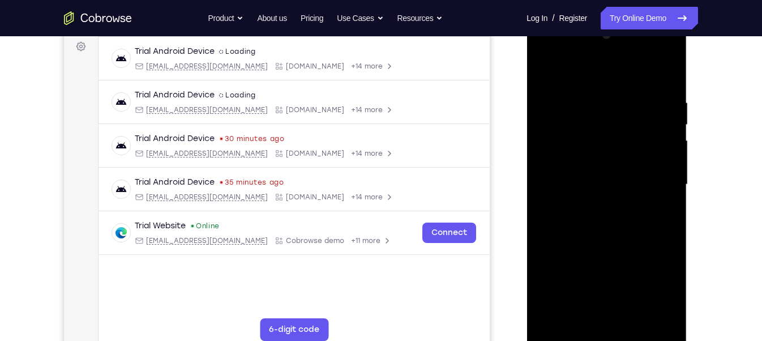
drag, startPoint x: 620, startPoint y: 132, endPoint x: 611, endPoint y: 255, distance: 123.2
click at [611, 255] on div at bounding box center [606, 184] width 143 height 317
click at [545, 71] on div at bounding box center [606, 184] width 143 height 317
drag, startPoint x: 590, startPoint y: 261, endPoint x: 610, endPoint y: 170, distance: 92.7
click at [610, 170] on div at bounding box center [606, 184] width 143 height 317
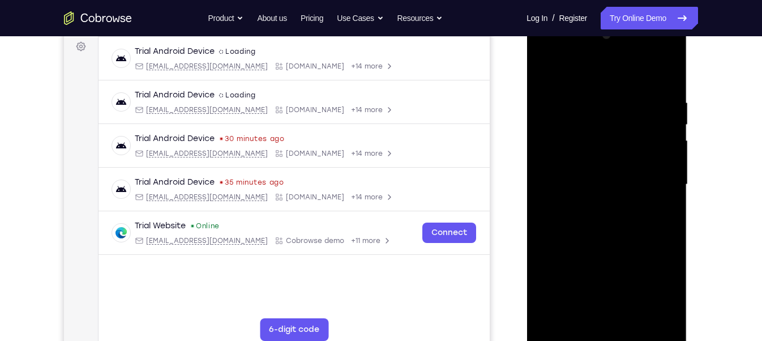
drag, startPoint x: 585, startPoint y: 259, endPoint x: 612, endPoint y: 187, distance: 77.4
click at [612, 187] on div at bounding box center [606, 184] width 143 height 317
drag, startPoint x: 591, startPoint y: 281, endPoint x: 613, endPoint y: 206, distance: 78.3
click at [613, 206] on div at bounding box center [606, 184] width 143 height 317
drag, startPoint x: 596, startPoint y: 279, endPoint x: 616, endPoint y: 211, distance: 70.8
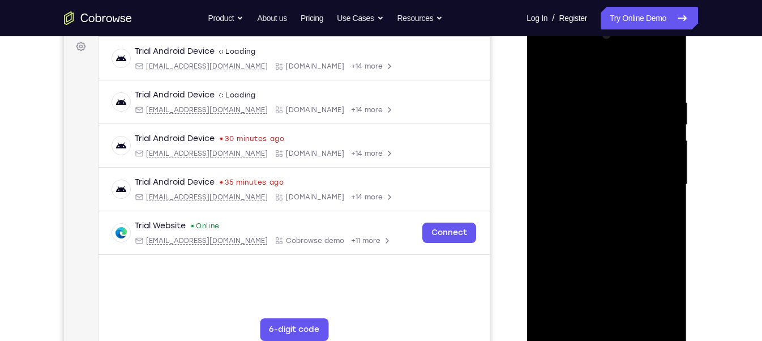
click at [616, 211] on div at bounding box center [606, 184] width 143 height 317
drag, startPoint x: 599, startPoint y: 291, endPoint x: 619, endPoint y: 208, distance: 85.0
click at [619, 208] on div at bounding box center [606, 184] width 143 height 317
drag, startPoint x: 619, startPoint y: 208, endPoint x: 625, endPoint y: 174, distance: 35.1
click at [625, 174] on div at bounding box center [606, 184] width 143 height 317
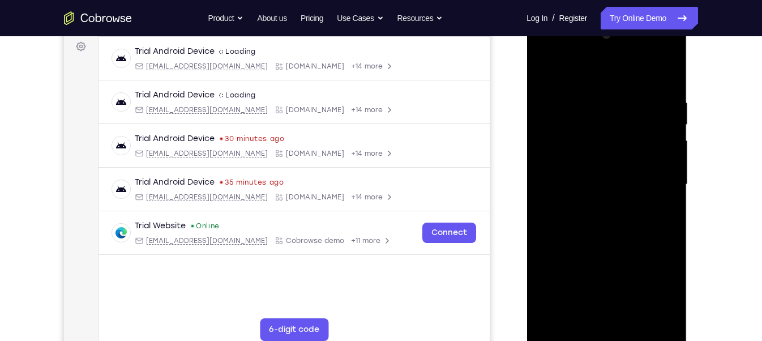
click at [554, 201] on div at bounding box center [606, 184] width 143 height 317
drag, startPoint x: 606, startPoint y: 96, endPoint x: 592, endPoint y: 186, distance: 91.7
click at [592, 186] on div at bounding box center [606, 184] width 143 height 317
click at [554, 303] on div at bounding box center [606, 184] width 143 height 317
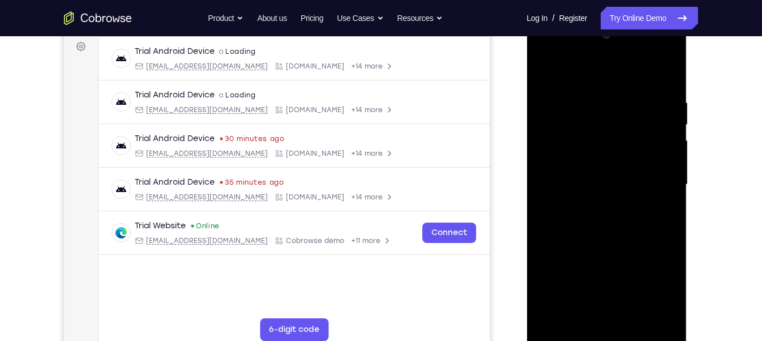
drag, startPoint x: 616, startPoint y: 151, endPoint x: 596, endPoint y: 246, distance: 97.3
click at [596, 246] on div at bounding box center [606, 184] width 143 height 317
click at [598, 97] on div at bounding box center [606, 184] width 143 height 317
click at [666, 182] on div at bounding box center [606, 184] width 143 height 317
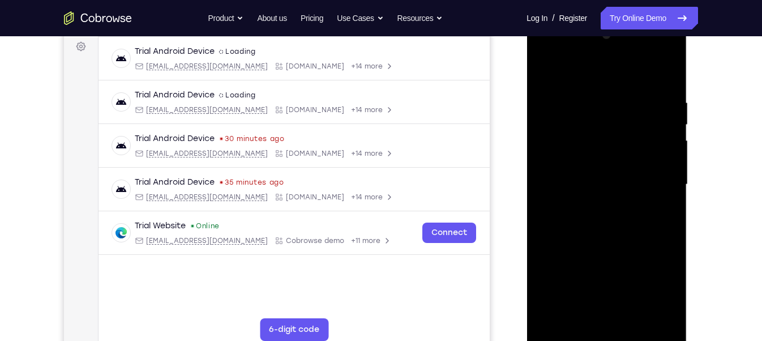
click at [666, 182] on div at bounding box center [606, 184] width 143 height 317
click at [664, 150] on div at bounding box center [606, 184] width 143 height 317
click at [657, 145] on div at bounding box center [606, 184] width 143 height 317
click at [667, 80] on div at bounding box center [606, 184] width 143 height 317
click at [667, 195] on div at bounding box center [606, 184] width 143 height 317
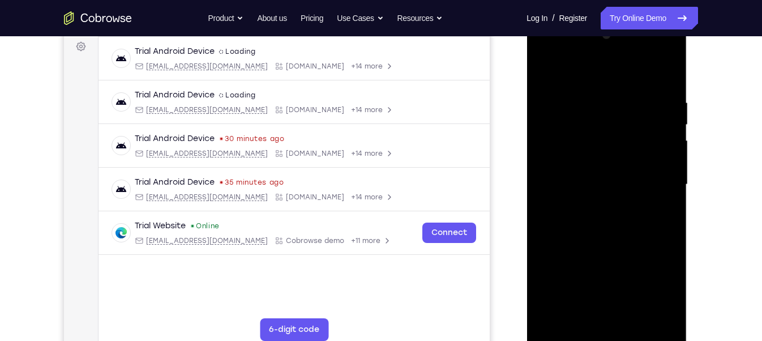
click at [669, 195] on div at bounding box center [606, 184] width 143 height 317
drag, startPoint x: 628, startPoint y: 241, endPoint x: 627, endPoint y: 168, distance: 73.0
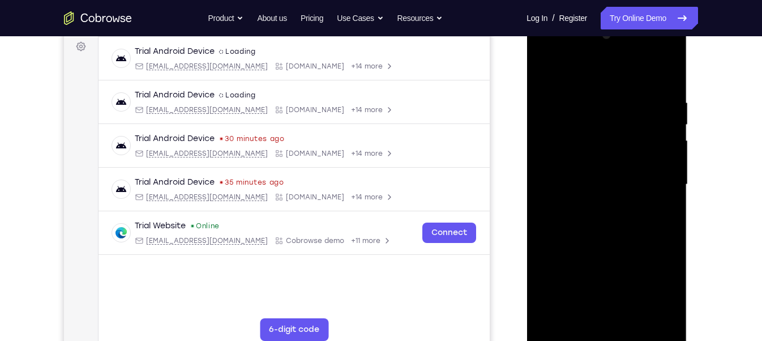
click at [627, 168] on div at bounding box center [606, 184] width 143 height 317
click at [653, 225] on div at bounding box center [606, 184] width 143 height 317
click at [551, 303] on div at bounding box center [606, 184] width 143 height 317
drag, startPoint x: 611, startPoint y: 160, endPoint x: 601, endPoint y: 254, distance: 94.5
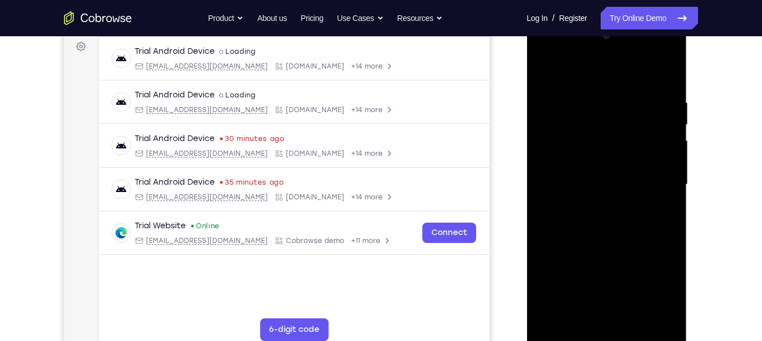
click at [601, 254] on div at bounding box center [606, 184] width 143 height 317
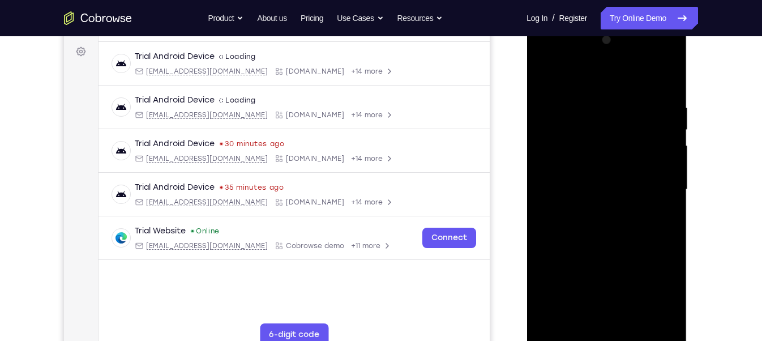
scroll to position [165, 0]
click at [595, 99] on div at bounding box center [606, 189] width 143 height 317
click at [662, 140] on div at bounding box center [606, 189] width 143 height 317
click at [668, 122] on div at bounding box center [606, 189] width 143 height 317
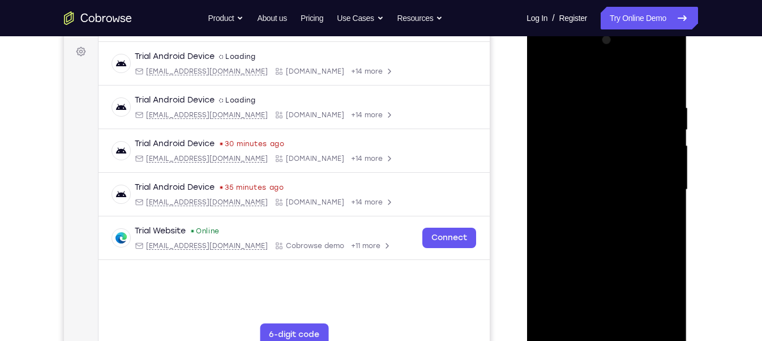
click at [667, 76] on div at bounding box center [606, 189] width 143 height 317
click at [627, 208] on div at bounding box center [606, 189] width 143 height 317
click at [640, 243] on div at bounding box center [606, 189] width 143 height 317
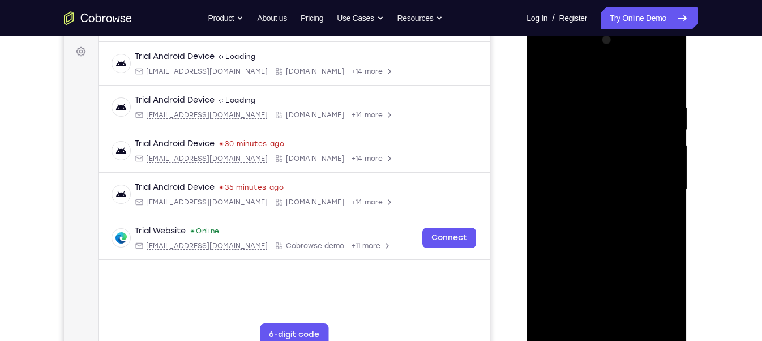
click at [663, 243] on div at bounding box center [606, 189] width 143 height 317
click at [634, 303] on div at bounding box center [606, 189] width 143 height 317
drag, startPoint x: 592, startPoint y: 305, endPoint x: 603, endPoint y: 232, distance: 74.4
click at [603, 232] on div at bounding box center [606, 189] width 143 height 317
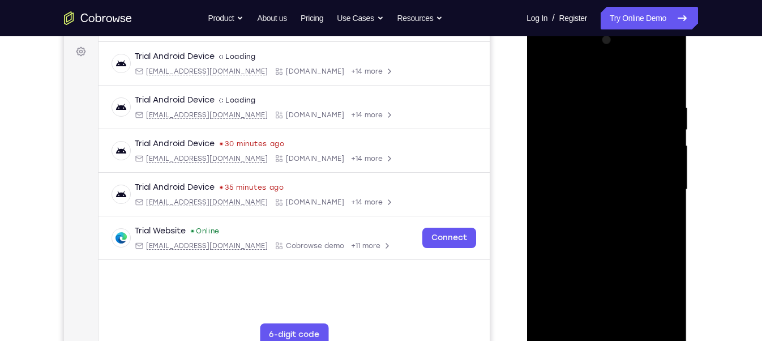
drag, startPoint x: 609, startPoint y: 284, endPoint x: 629, endPoint y: 205, distance: 81.7
click at [629, 205] on div at bounding box center [606, 189] width 143 height 317
drag, startPoint x: 598, startPoint y: 311, endPoint x: 615, endPoint y: 239, distance: 74.6
click at [615, 239] on div at bounding box center [606, 189] width 143 height 317
drag, startPoint x: 597, startPoint y: 313, endPoint x: 616, endPoint y: 233, distance: 81.6
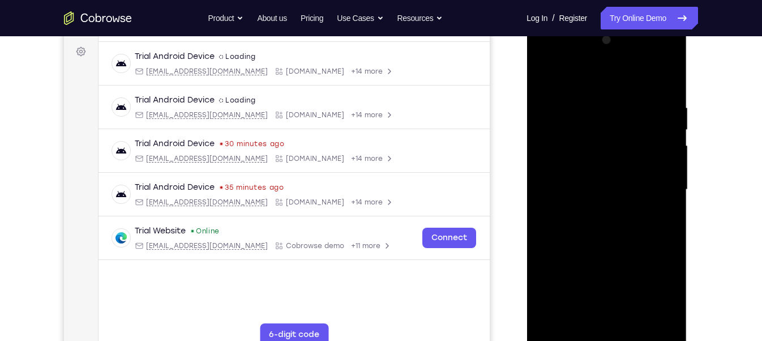
click at [616, 233] on div at bounding box center [606, 189] width 143 height 317
click at [605, 282] on div at bounding box center [606, 189] width 143 height 317
click at [545, 228] on div at bounding box center [606, 189] width 143 height 317
drag, startPoint x: 579, startPoint y: 136, endPoint x: 567, endPoint y: 211, distance: 76.2
click at [567, 211] on div at bounding box center [606, 189] width 143 height 317
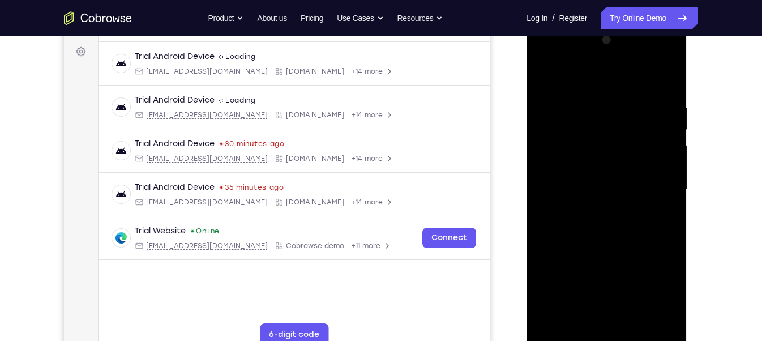
click at [546, 75] on div at bounding box center [606, 189] width 143 height 317
click at [545, 76] on div at bounding box center [606, 189] width 143 height 317
drag, startPoint x: 590, startPoint y: 303, endPoint x: 607, endPoint y: 217, distance: 87.8
click at [607, 217] on div at bounding box center [606, 189] width 143 height 317
drag, startPoint x: 593, startPoint y: 318, endPoint x: 627, endPoint y: 232, distance: 91.8
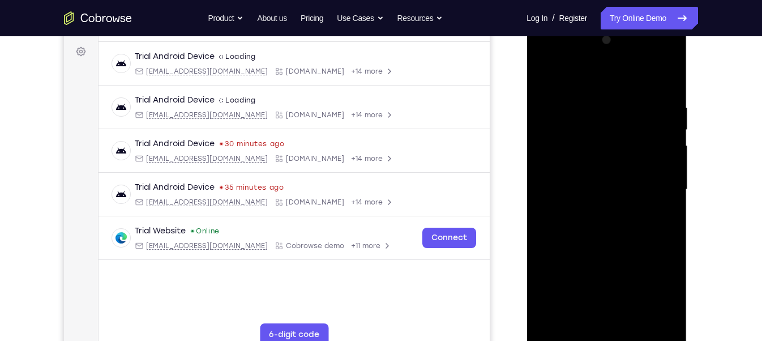
click at [627, 232] on div at bounding box center [606, 189] width 143 height 317
drag, startPoint x: 600, startPoint y: 302, endPoint x: 609, endPoint y: 251, distance: 51.3
click at [609, 251] on div at bounding box center [606, 189] width 143 height 317
drag, startPoint x: 599, startPoint y: 309, endPoint x: 612, endPoint y: 234, distance: 75.9
click at [612, 234] on div at bounding box center [606, 189] width 143 height 317
